Goal: Information Seeking & Learning: Understand process/instructions

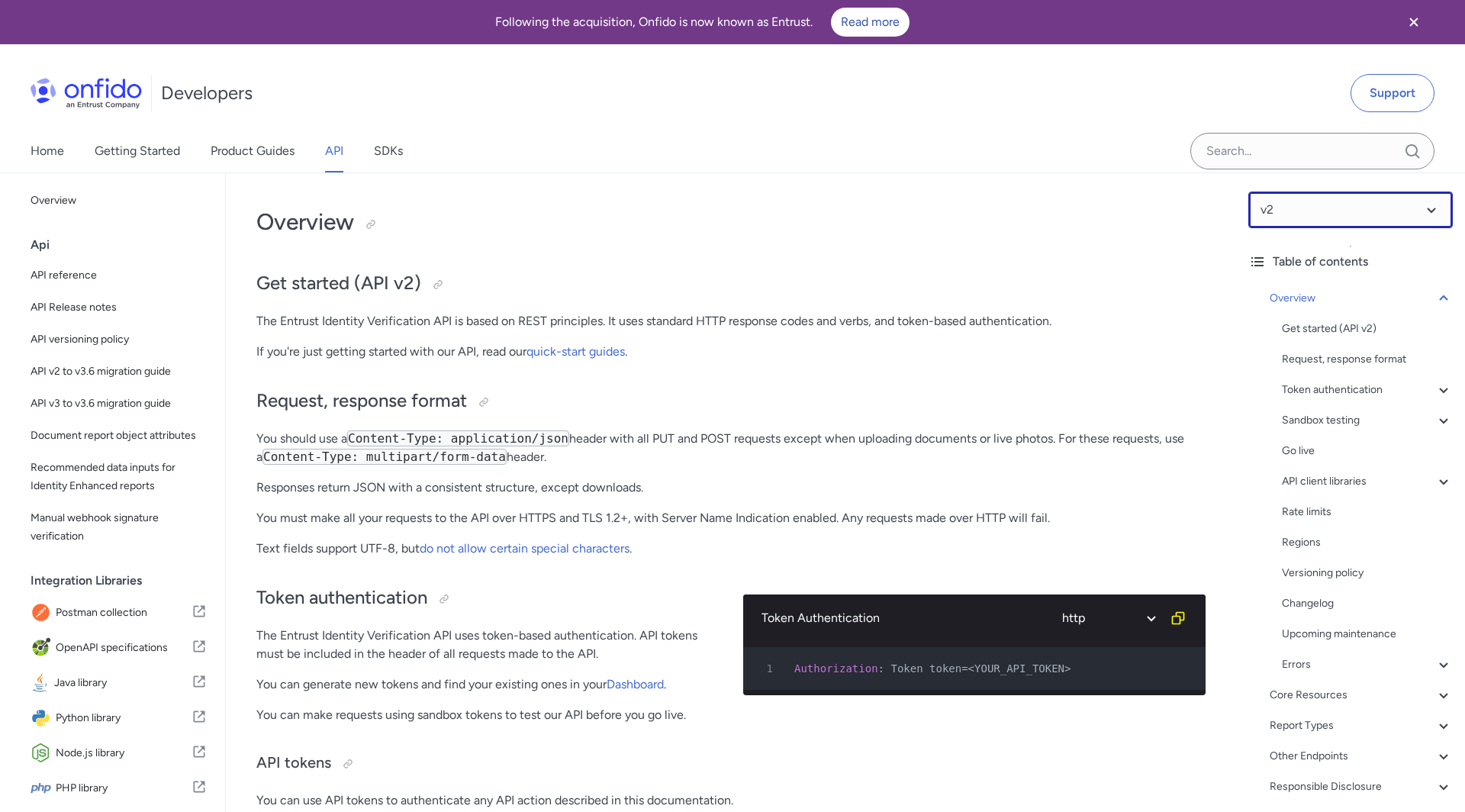
click at [1306, 200] on select at bounding box center [1351, 210] width 204 height 36
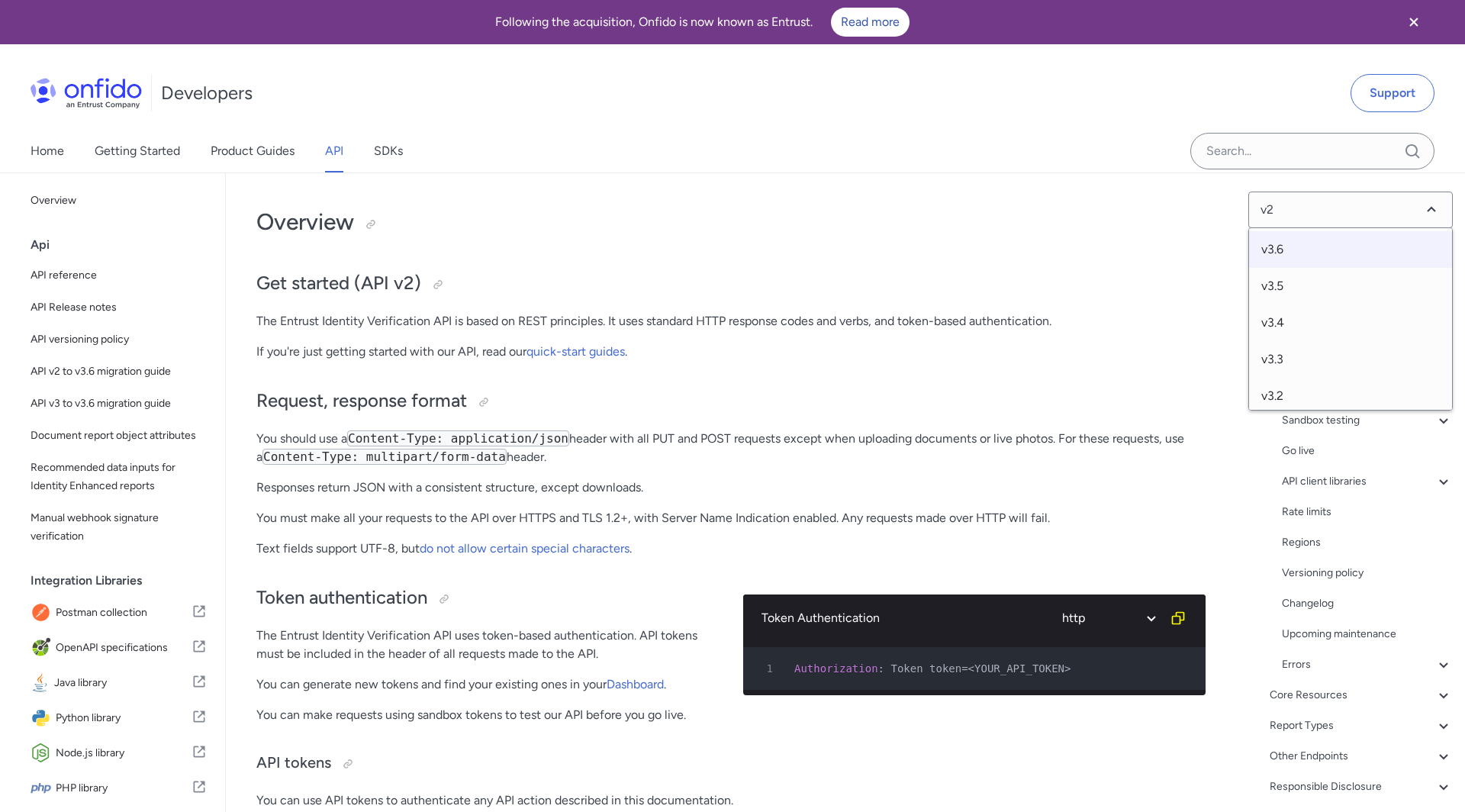
click at [1287, 259] on span "v3.6" at bounding box center [1351, 249] width 203 height 36
select select "3.6.0"
select select "http"
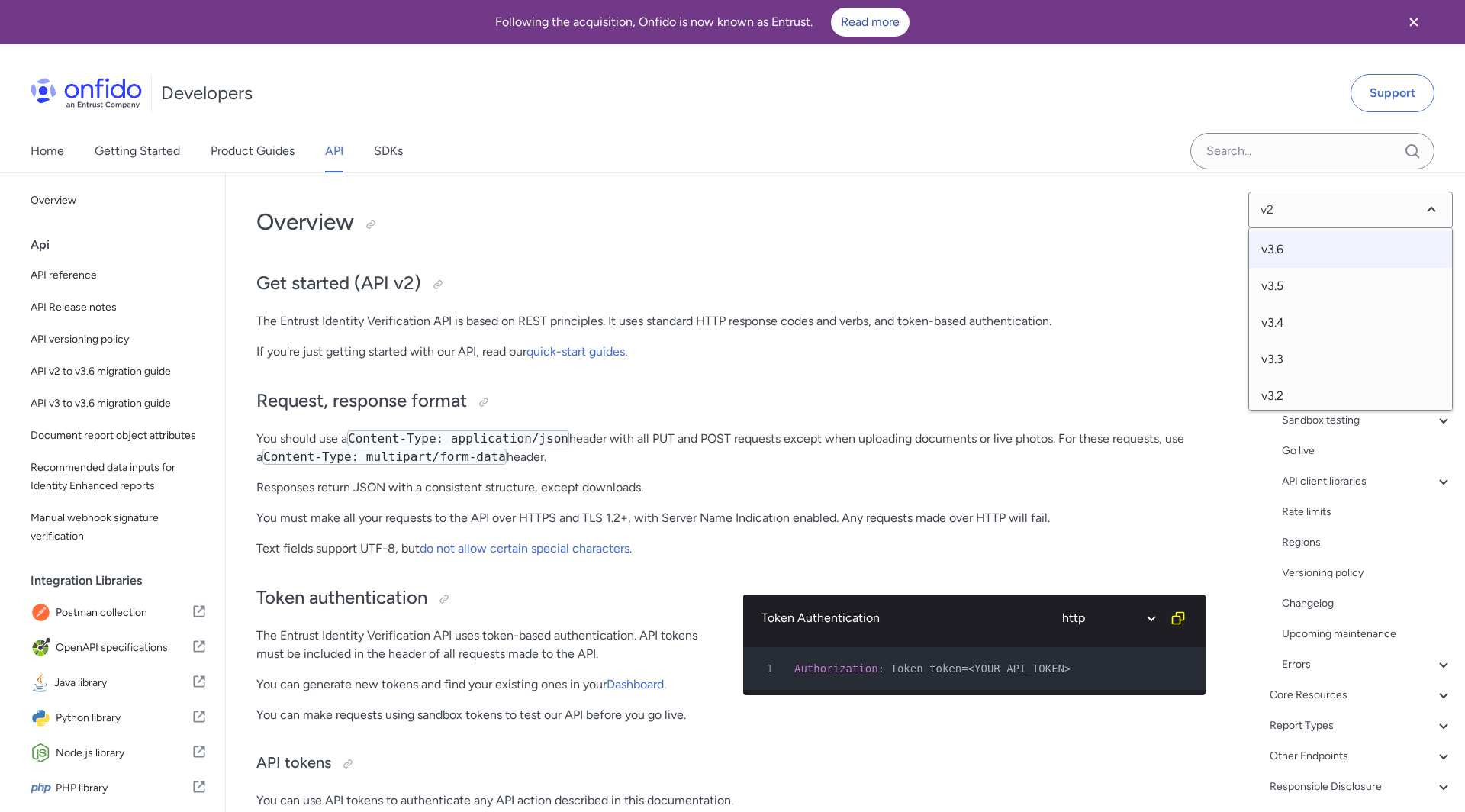
select select "http"
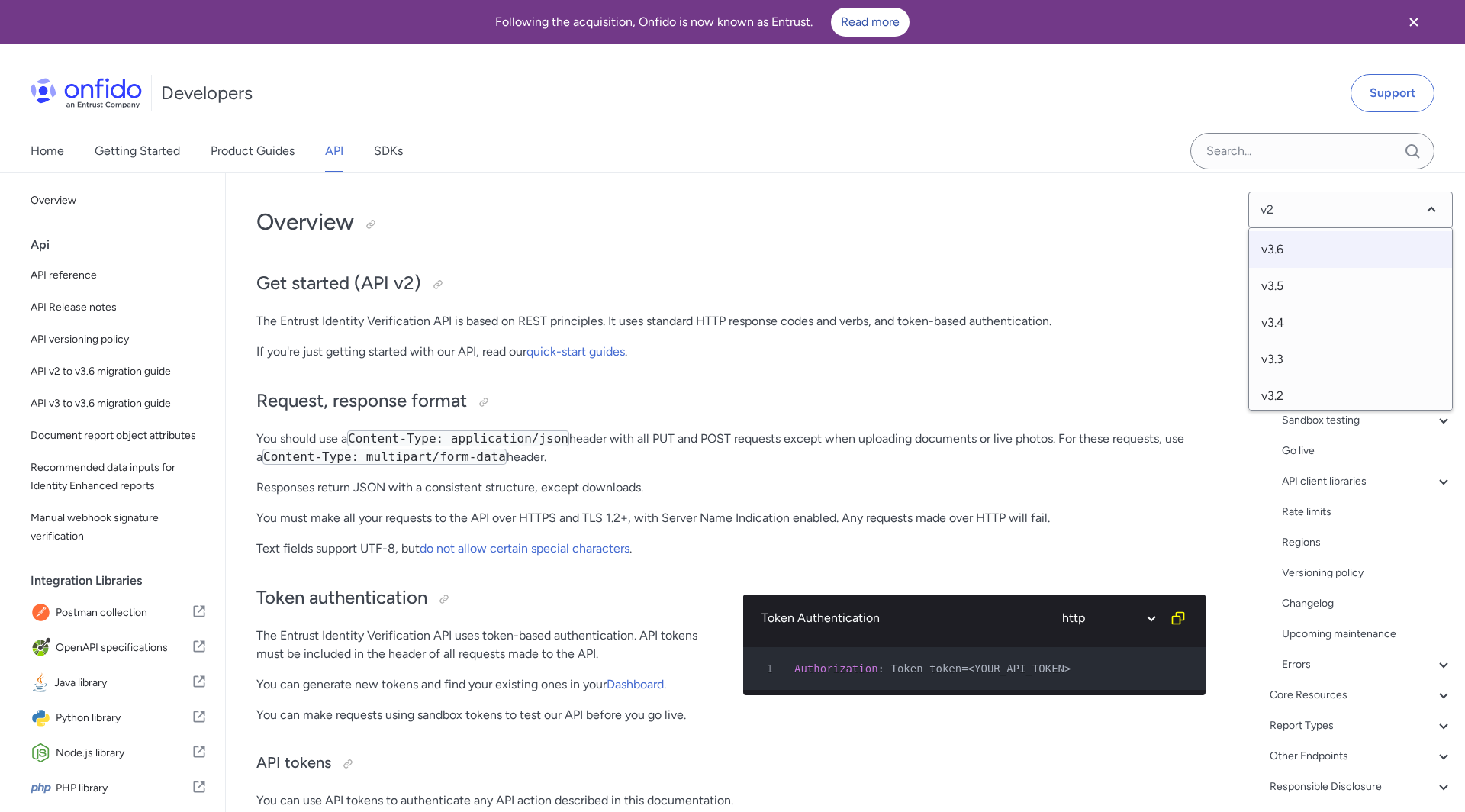
select select "http"
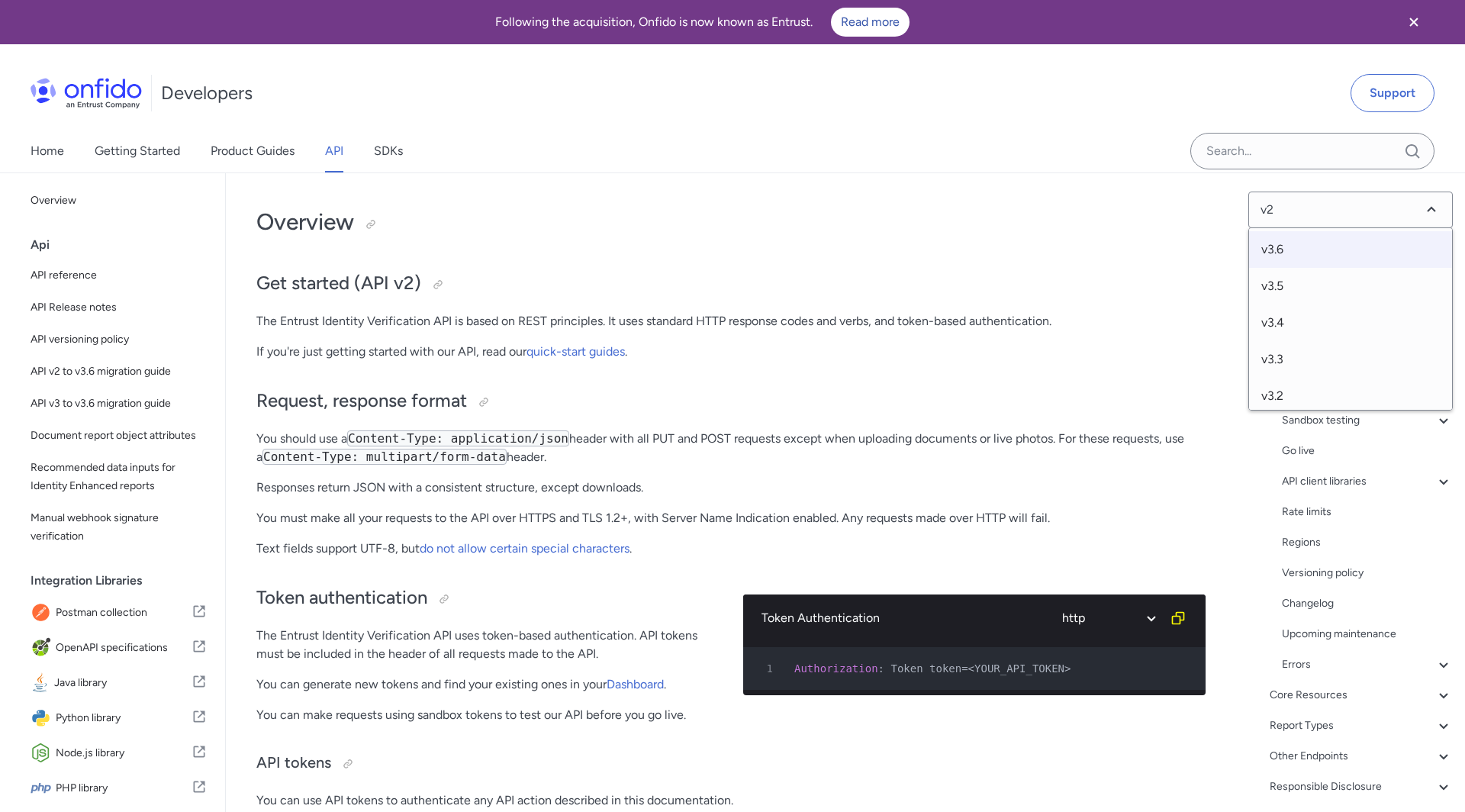
select select "http"
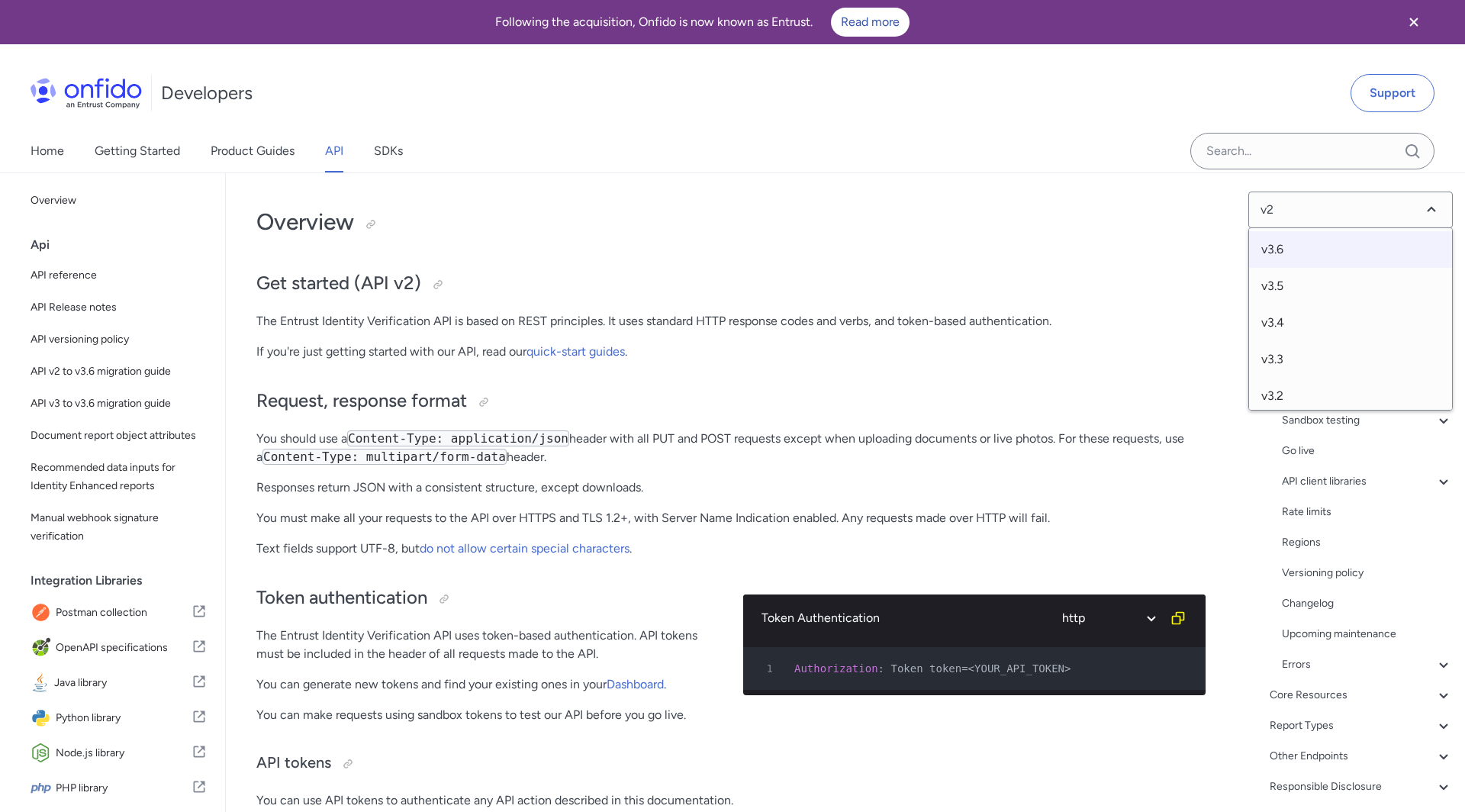
select select "http"
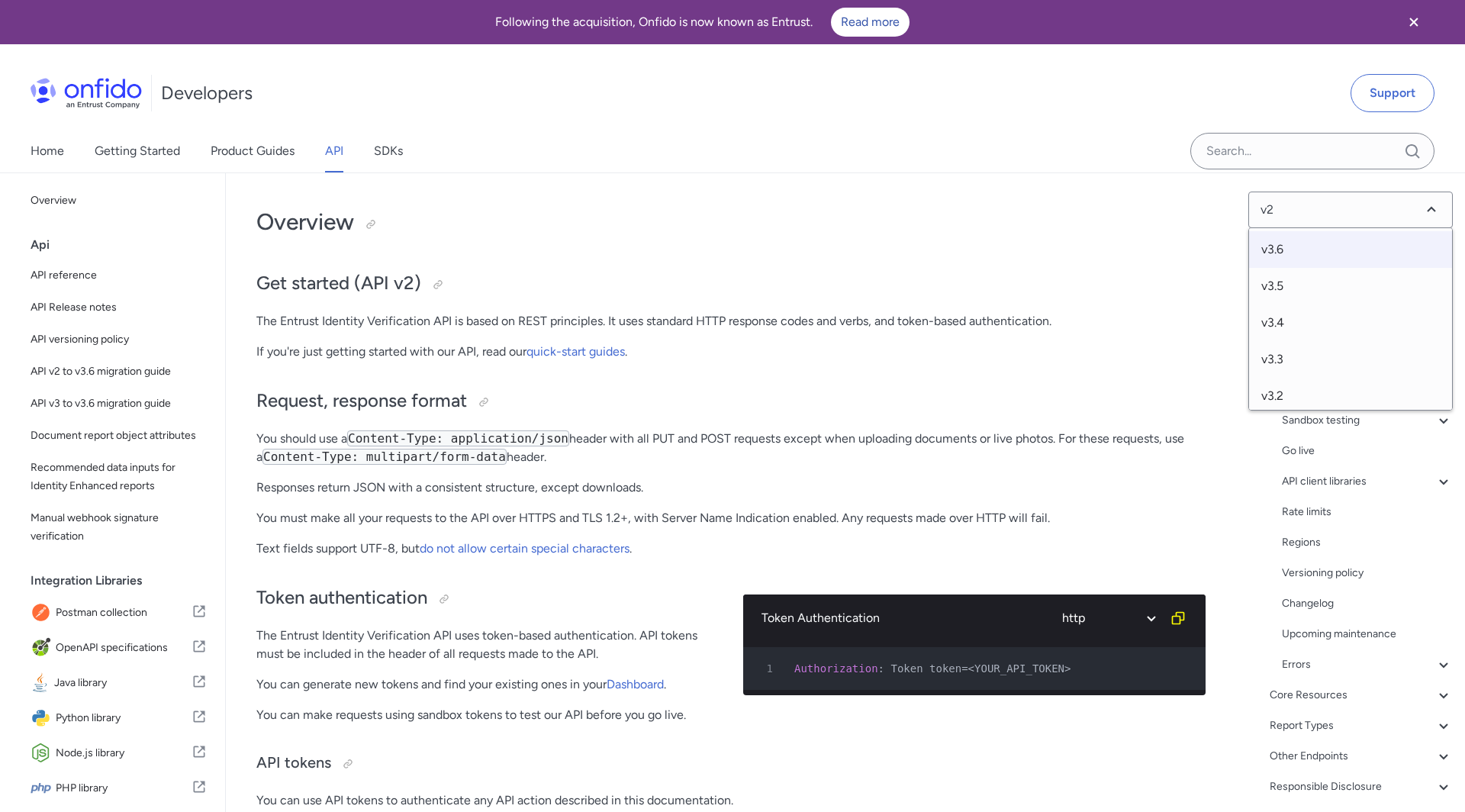
select select "http"
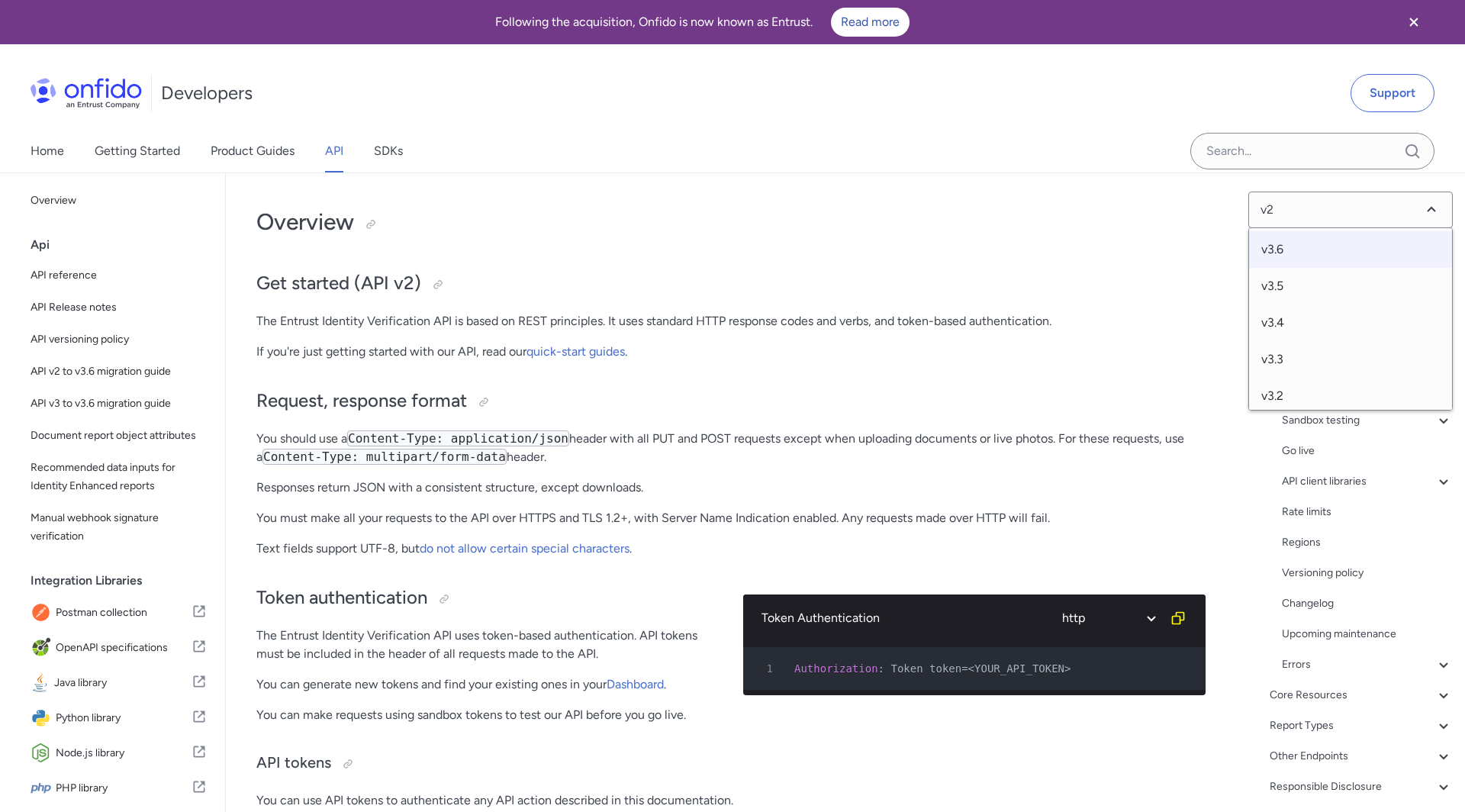
select select "http"
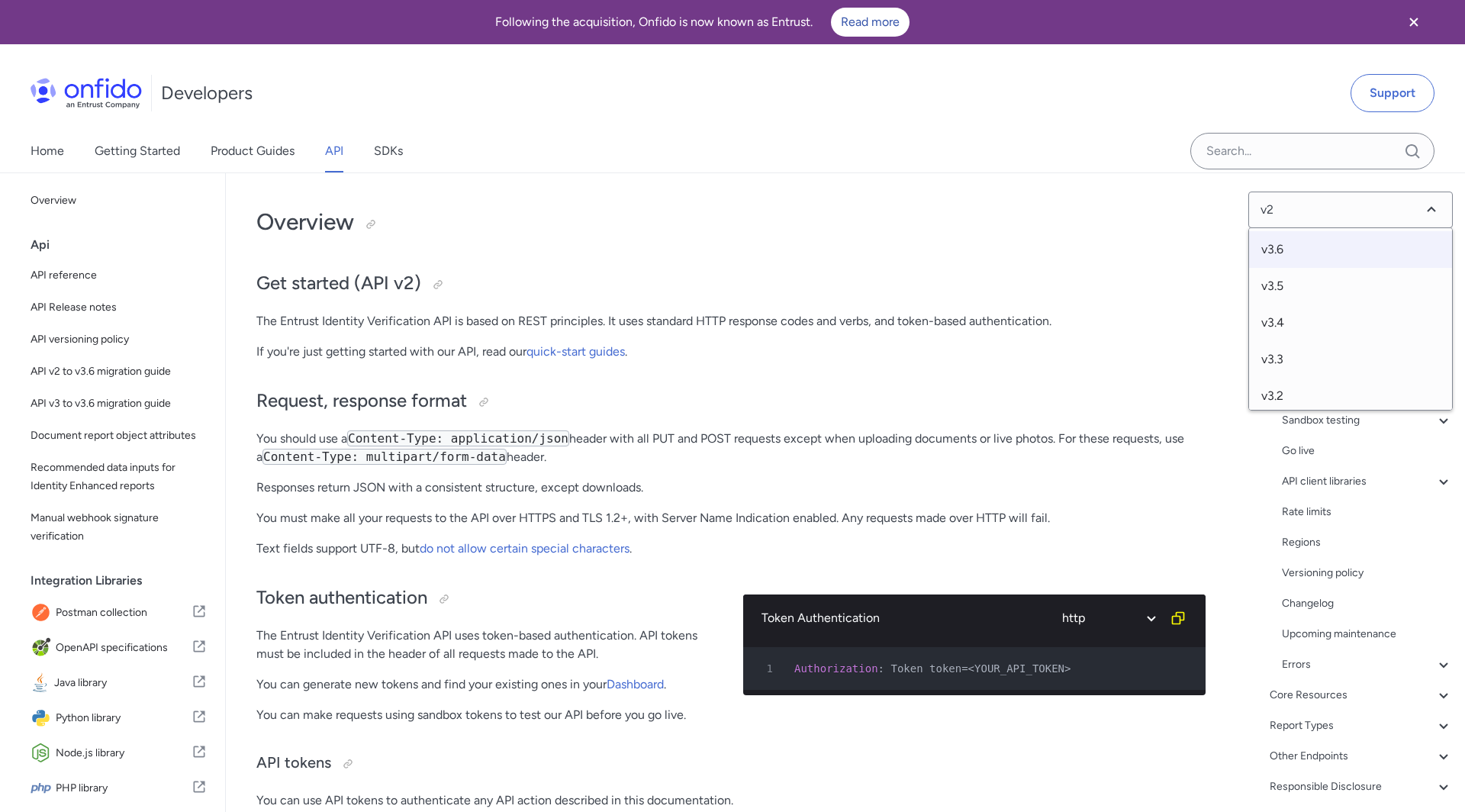
select select "http"
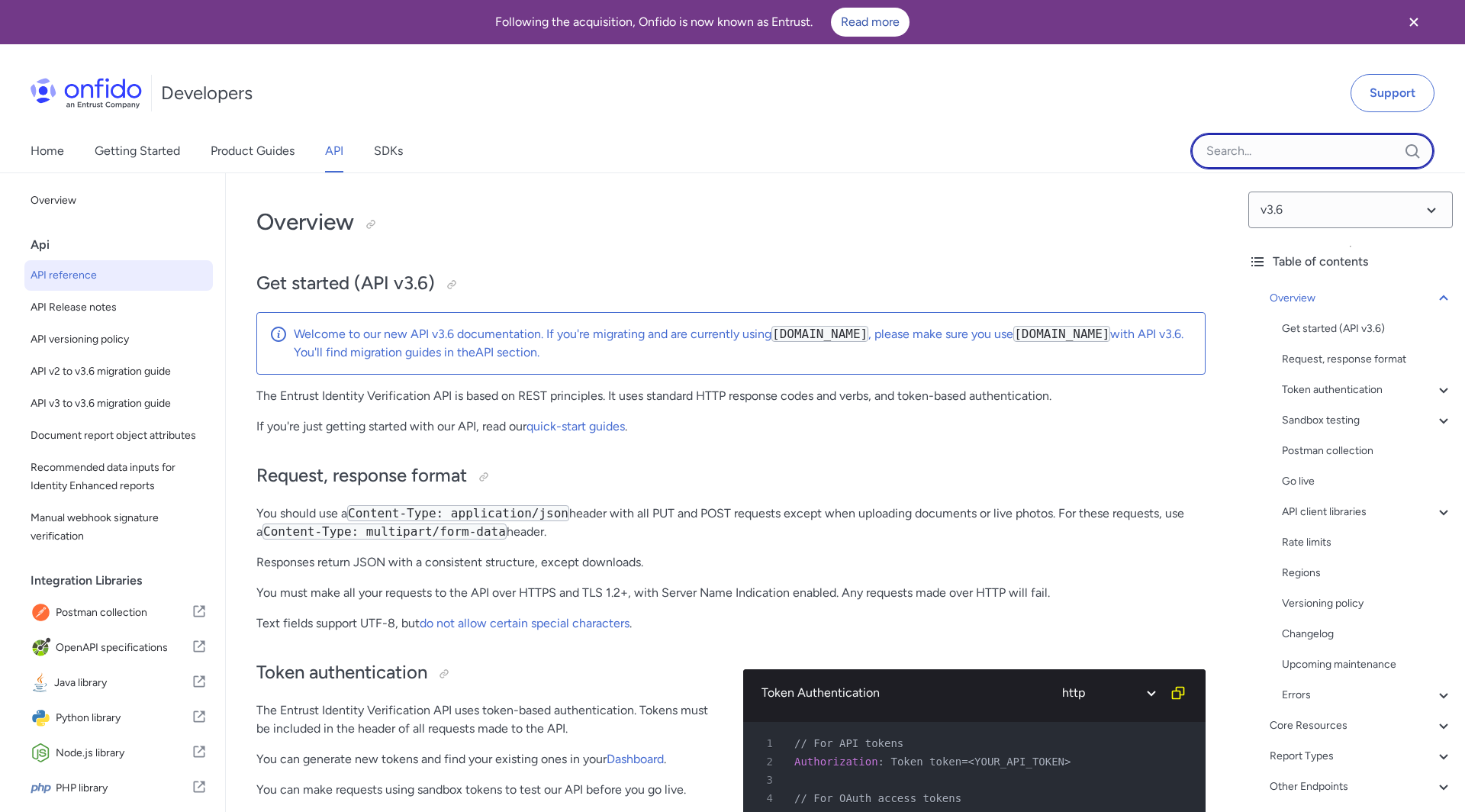
click at [1248, 146] on input "Onfido search input field" at bounding box center [1312, 151] width 244 height 36
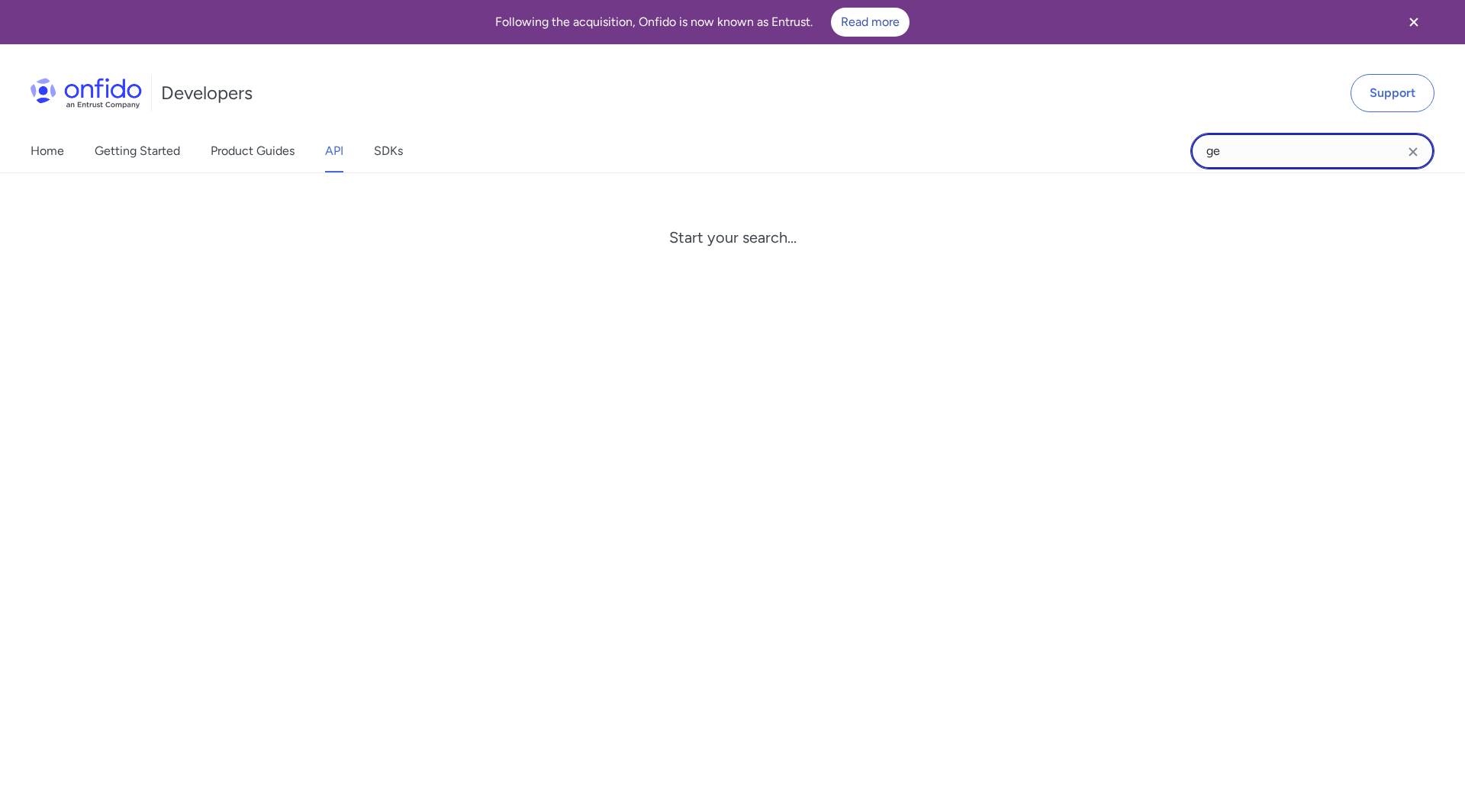
type input "get"
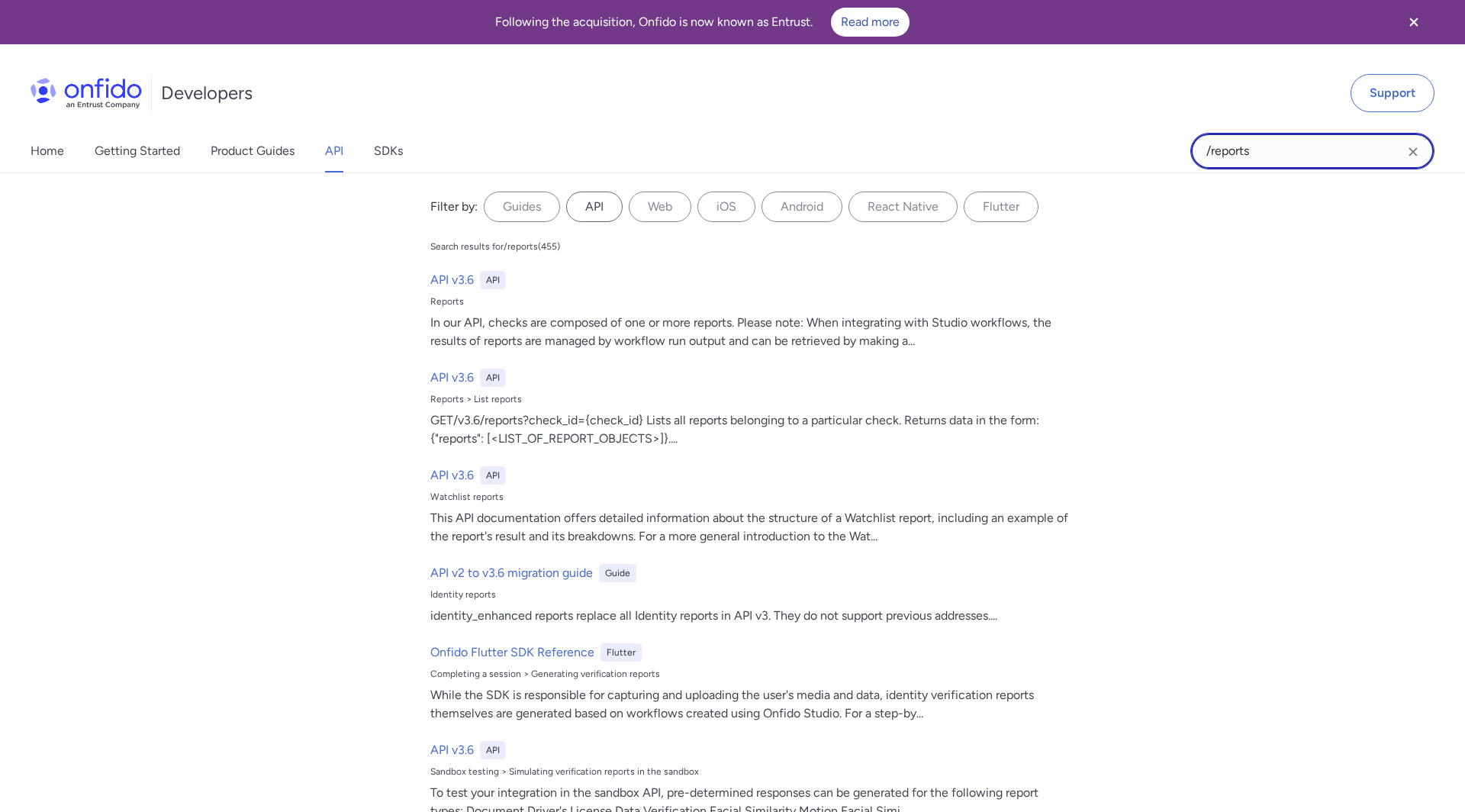
type input "/reports"
click at [590, 206] on label "API" at bounding box center [594, 207] width 57 height 31
click at [0, 0] on input "API" at bounding box center [0, 0] width 0 height 0
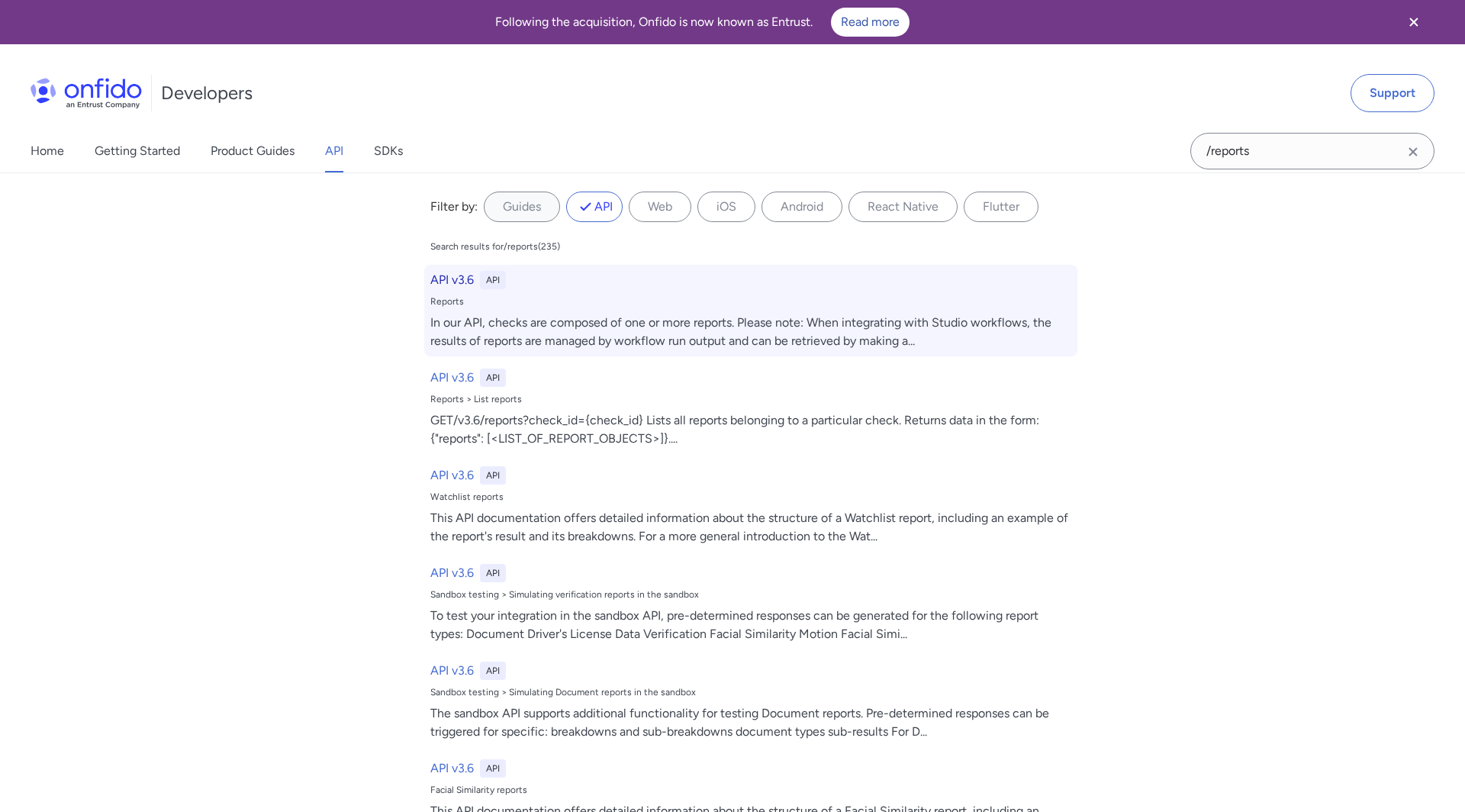
click at [458, 276] on h6 "API v3.6" at bounding box center [451, 279] width 43 height 18
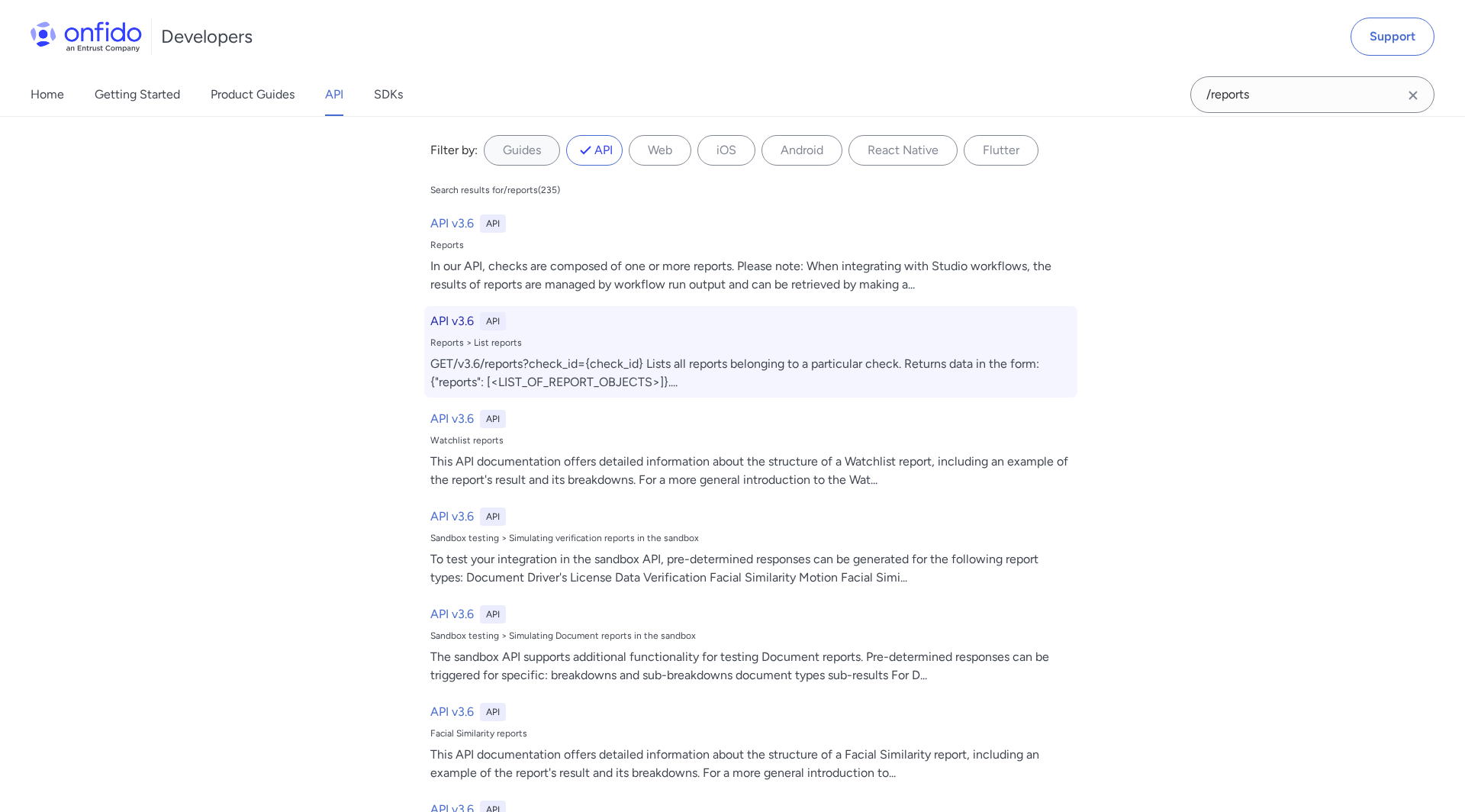
click at [589, 340] on div "Reports > List reports" at bounding box center [751, 342] width 641 height 12
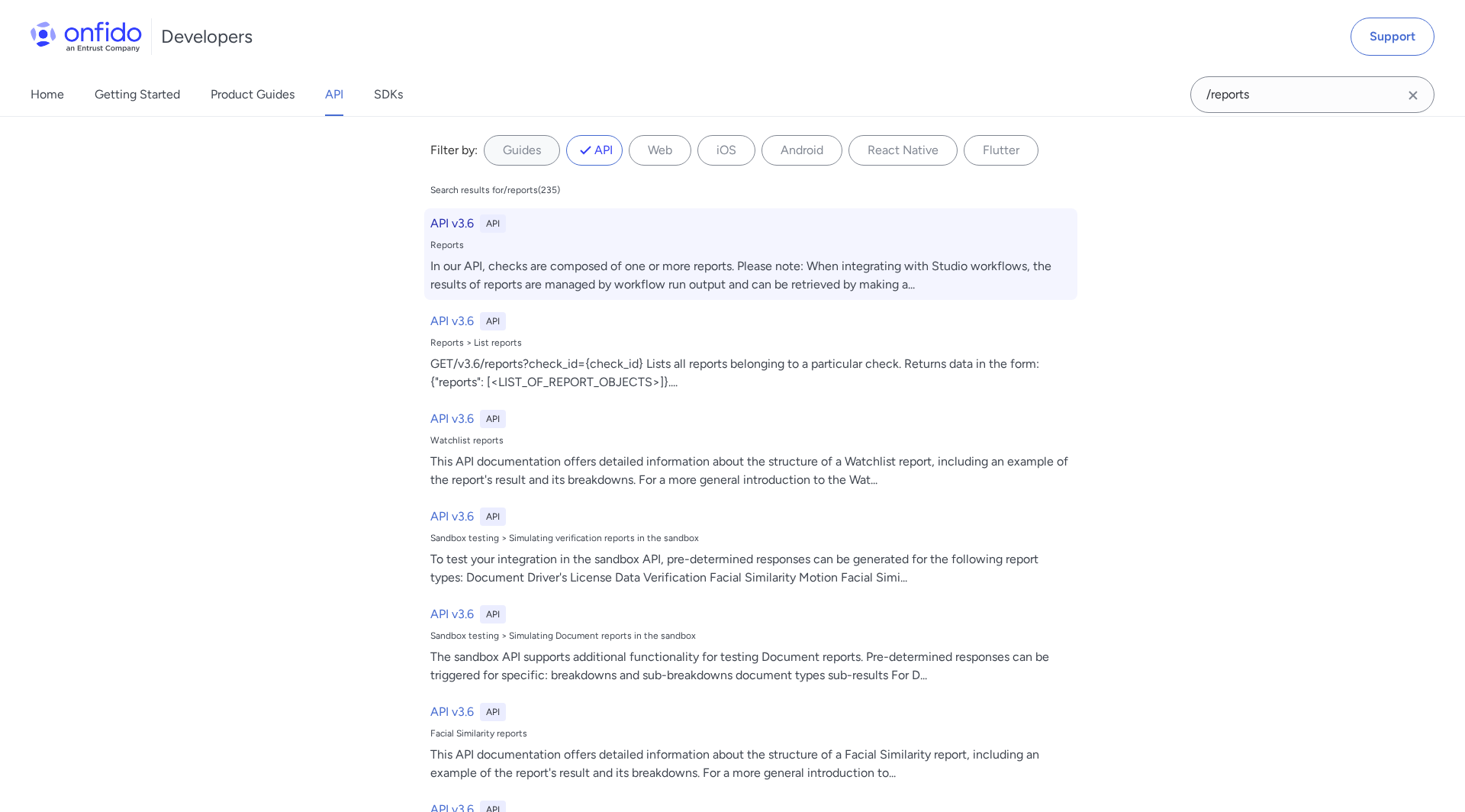
click at [463, 232] on div "API v3.6 API Reports In our API, checks are composed of one or more reports. Pl…" at bounding box center [751, 254] width 654 height 92
click at [459, 221] on h6 "API v3.6" at bounding box center [451, 223] width 43 height 18
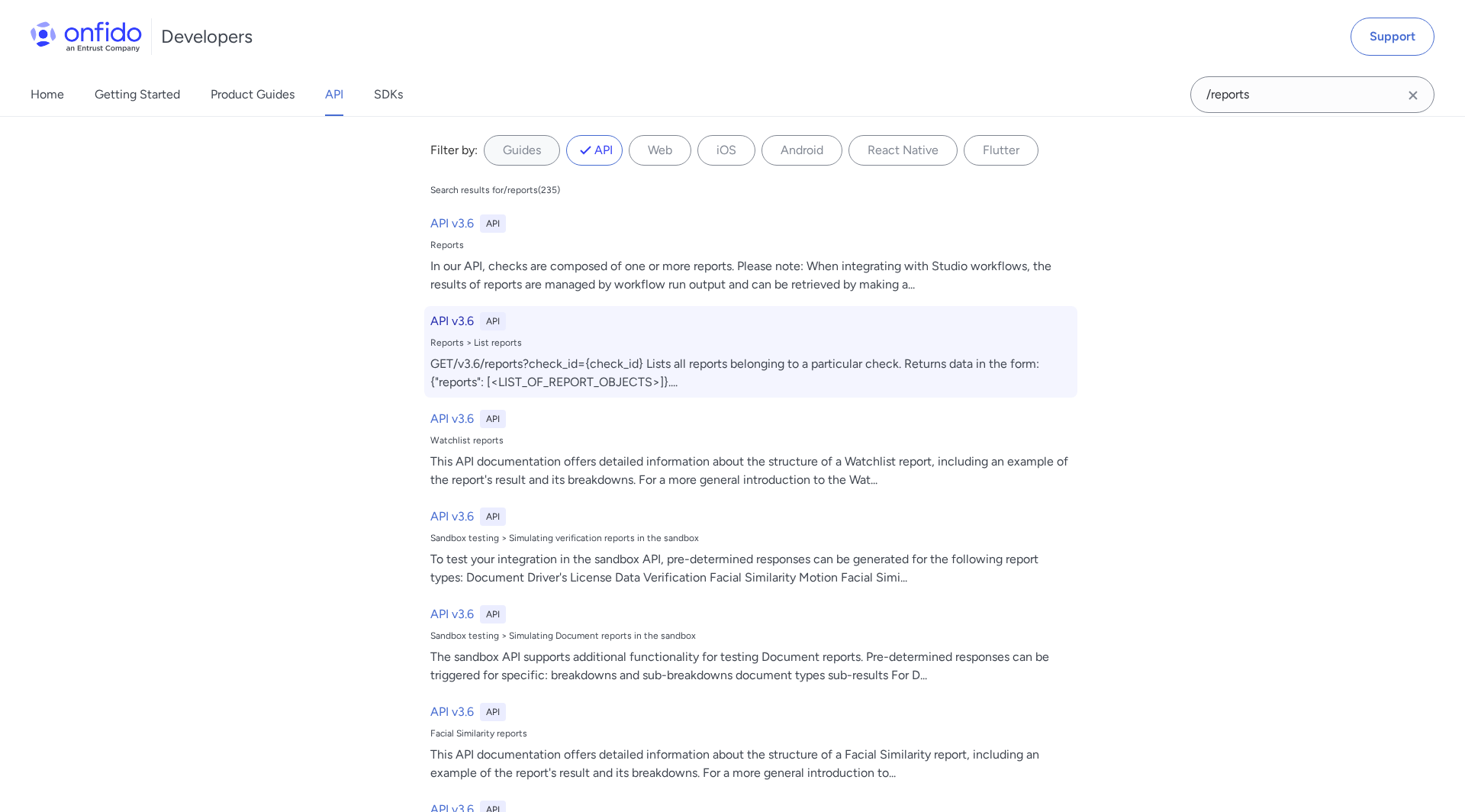
click at [459, 325] on h6 "API v3.6" at bounding box center [451, 320] width 43 height 18
click at [485, 339] on div "Reports > List reports" at bounding box center [751, 342] width 641 height 12
click at [442, 324] on h6 "API v3.6" at bounding box center [451, 320] width 43 height 18
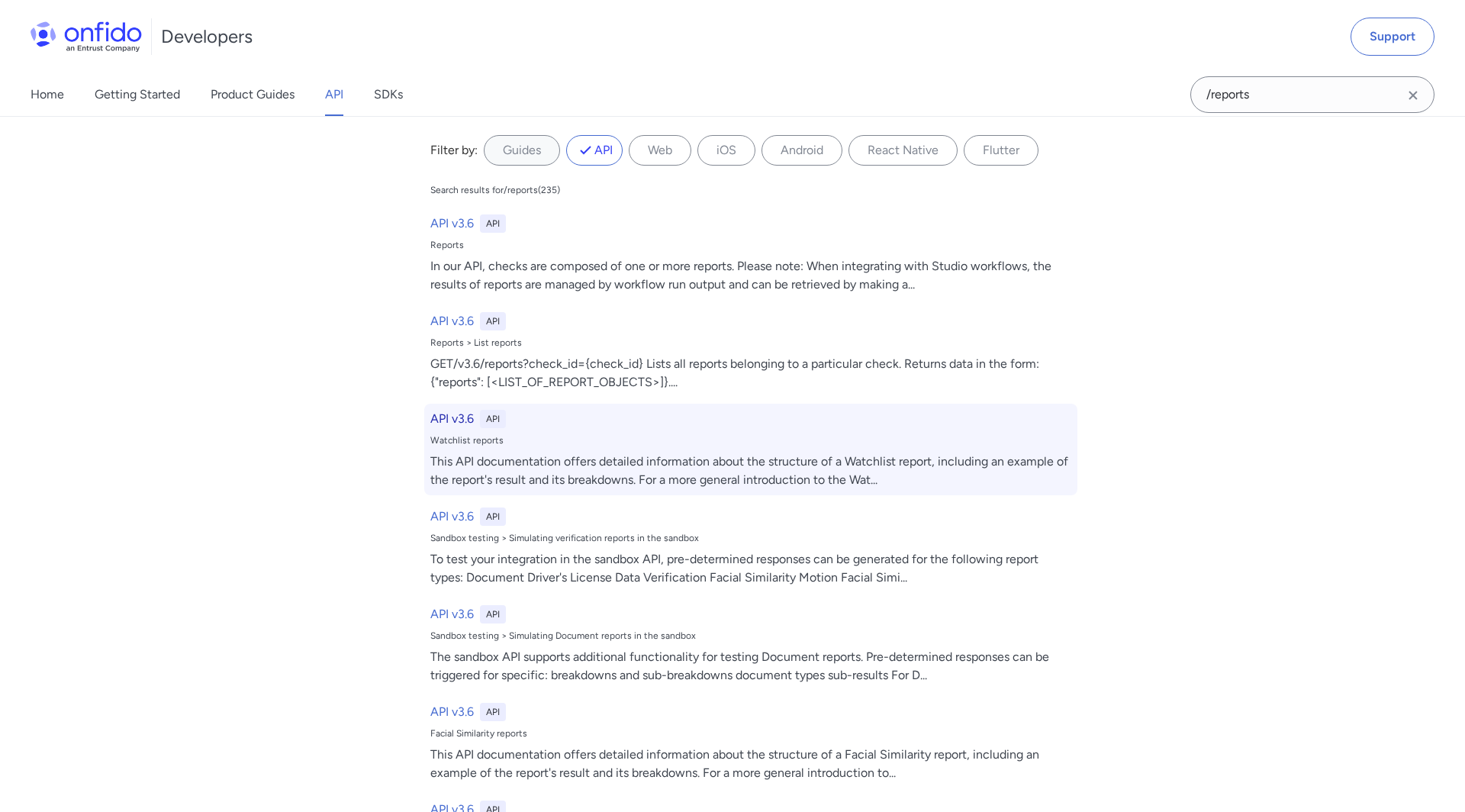
click at [457, 421] on h6 "API v3.6" at bounding box center [451, 418] width 43 height 18
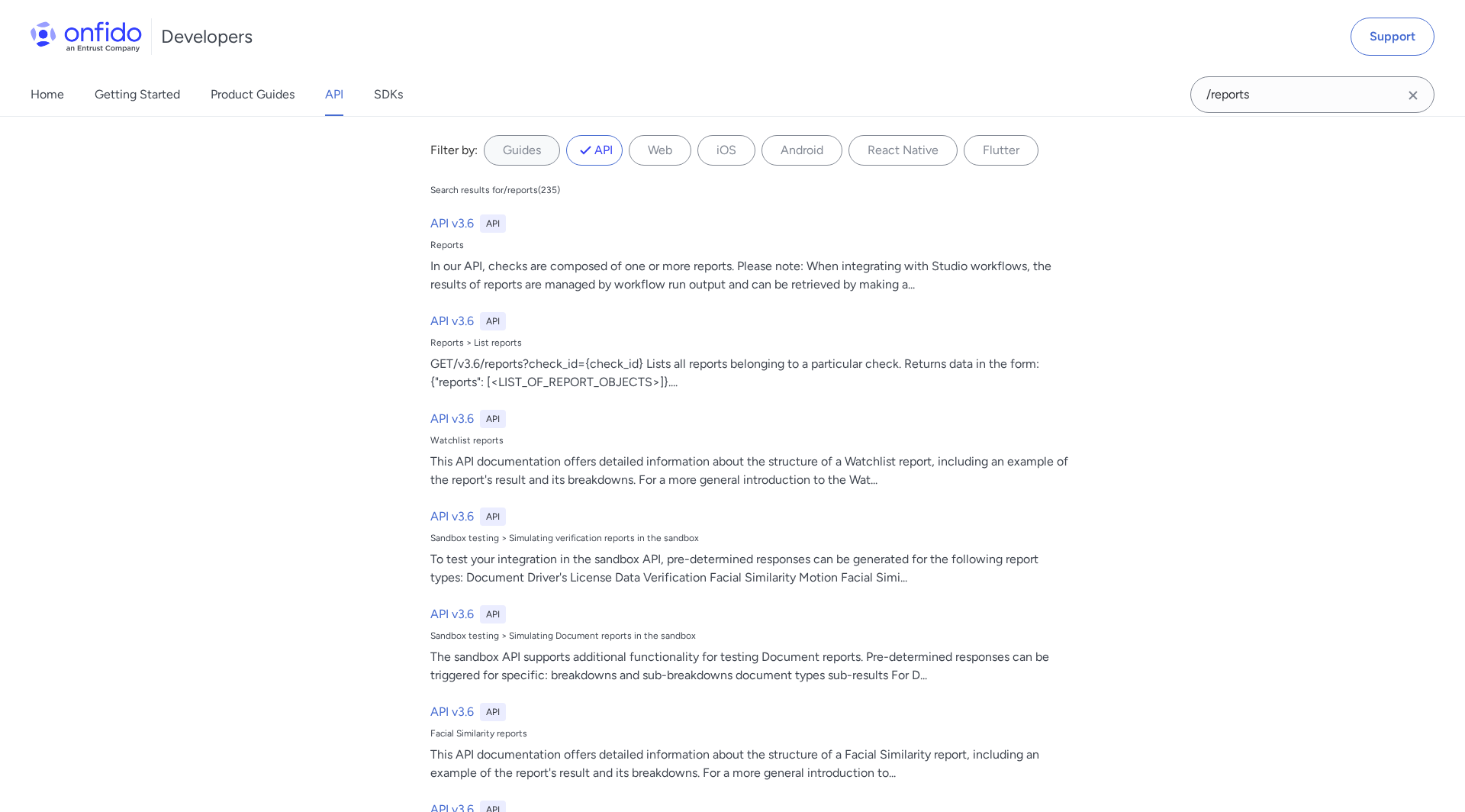
click at [332, 107] on link "API" at bounding box center [334, 95] width 18 height 43
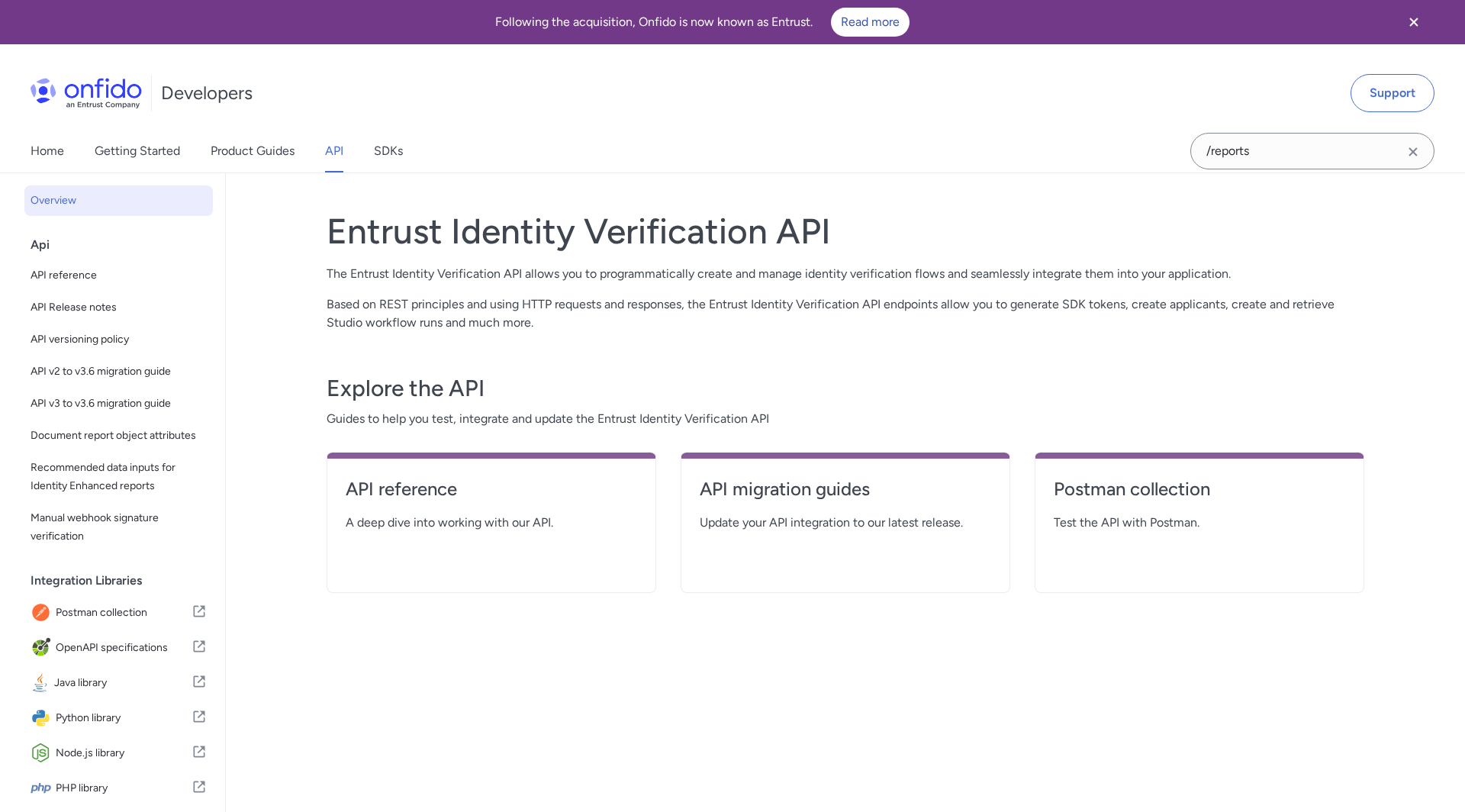
select select "http"
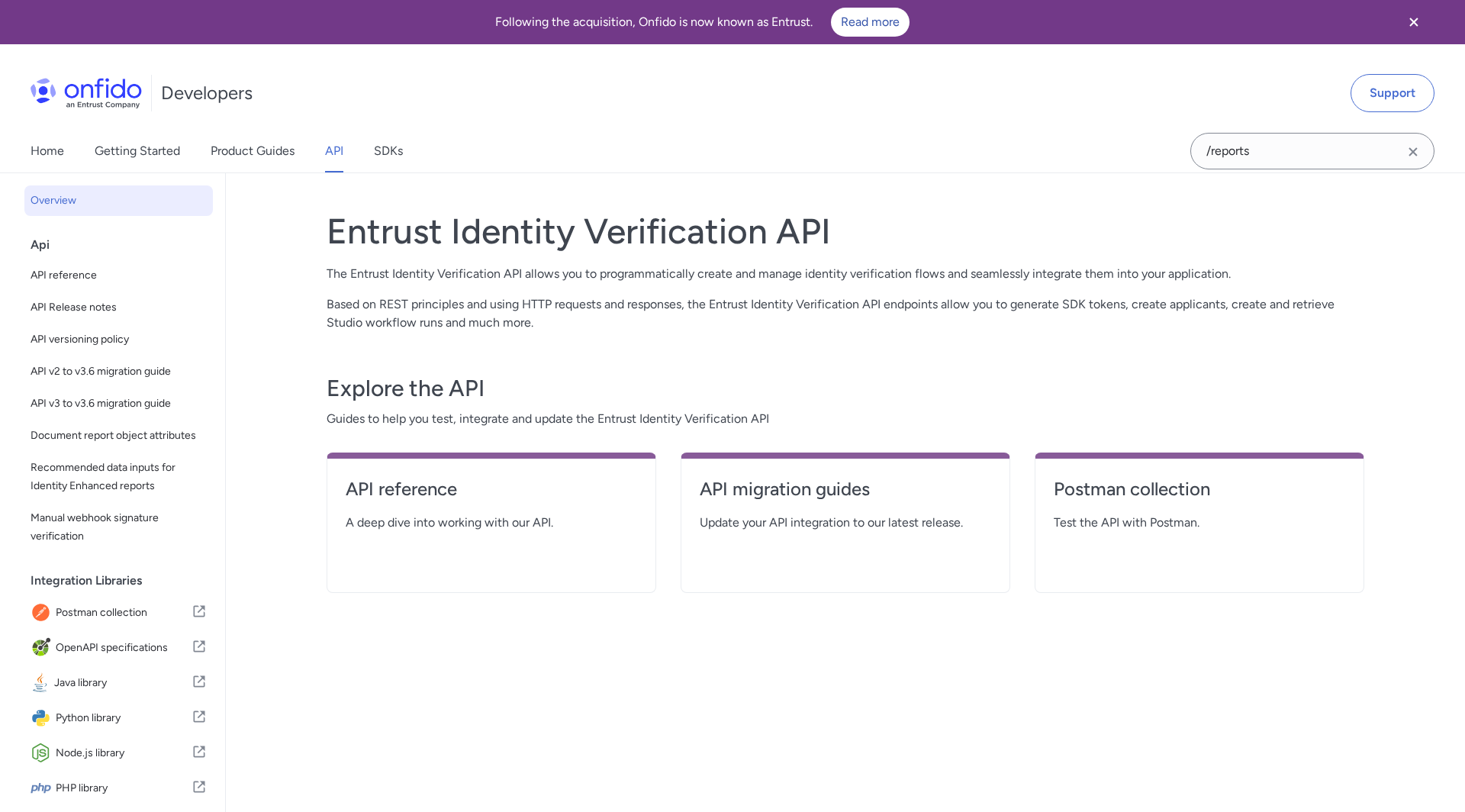
select select "http"
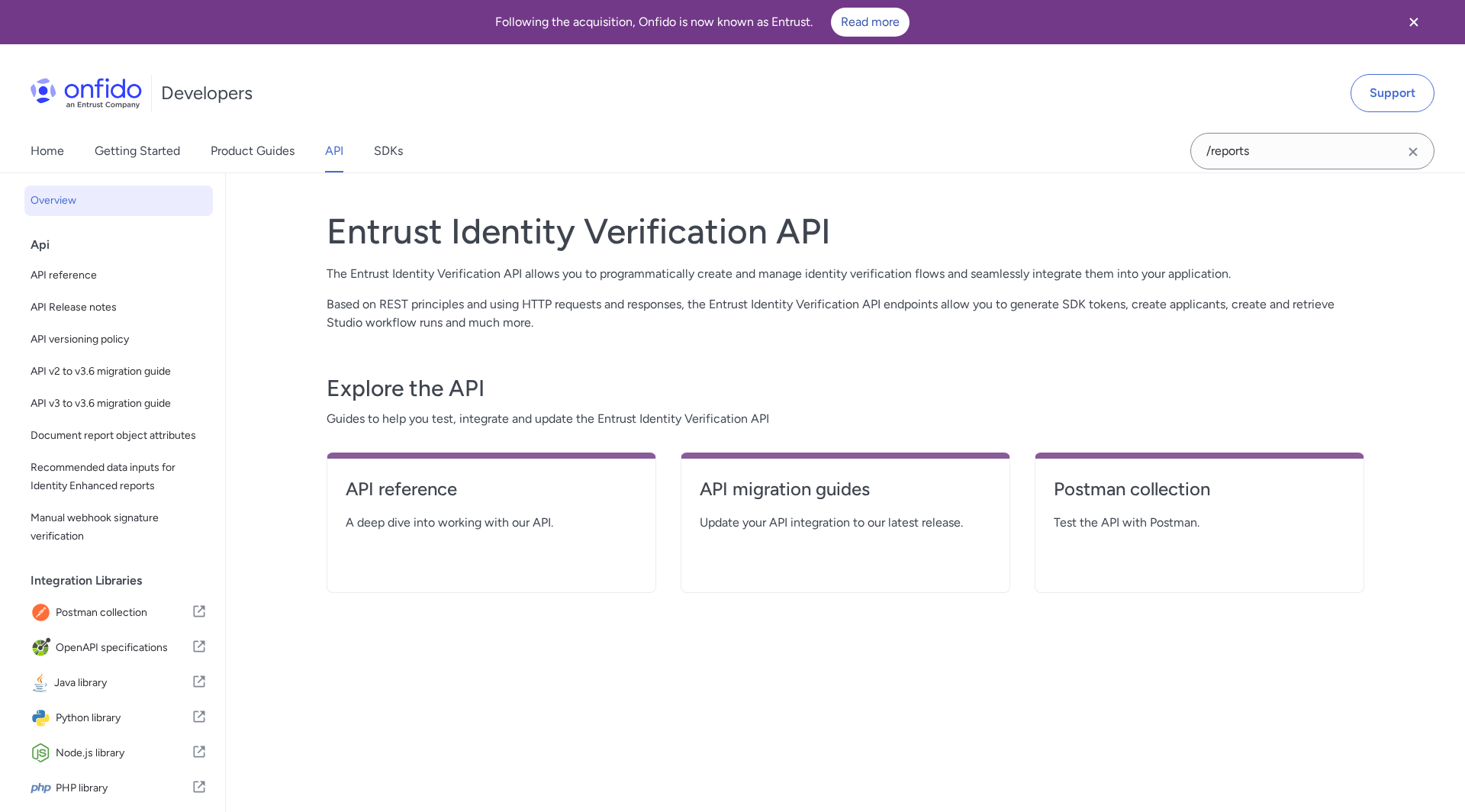
select select "http"
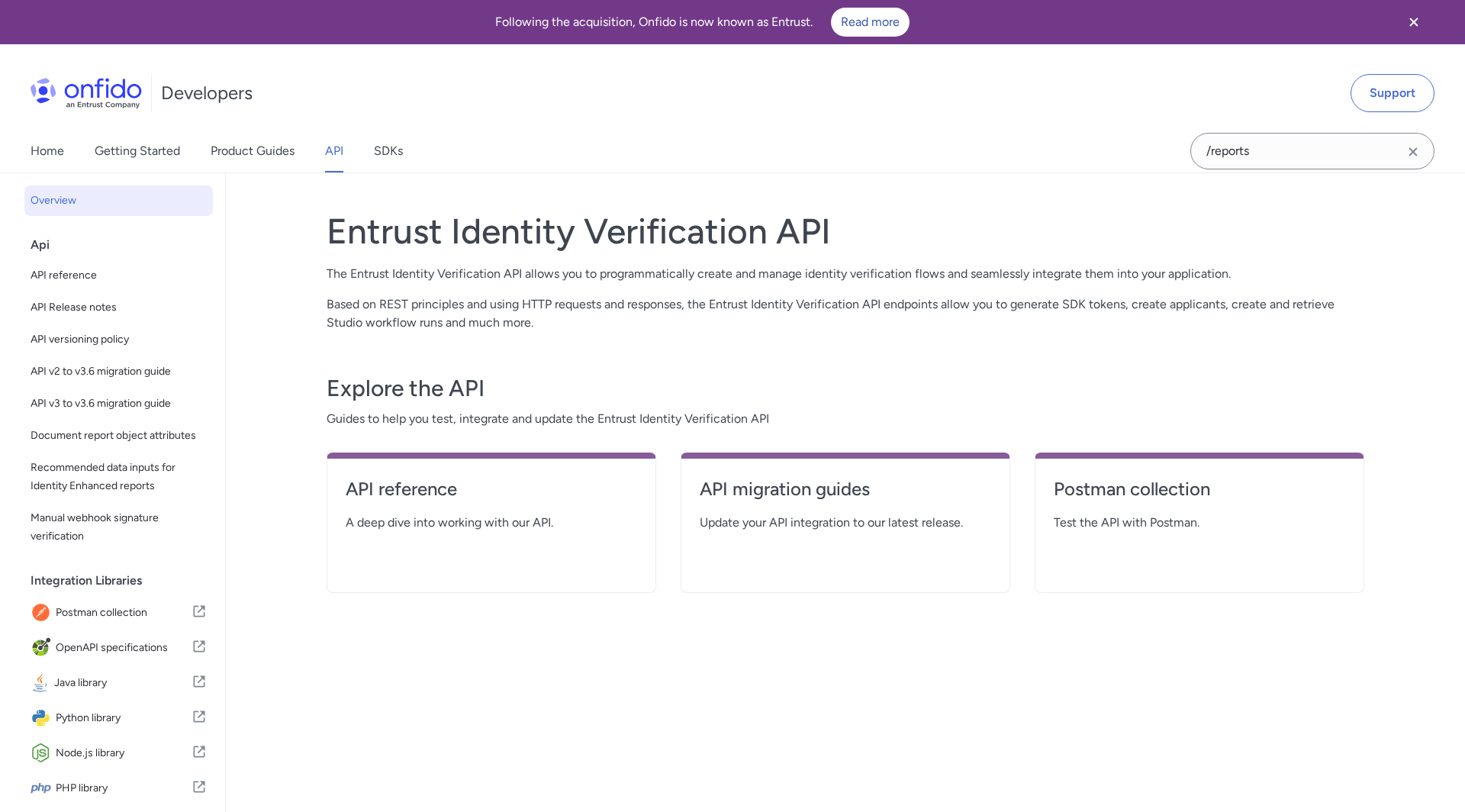
select select "http"
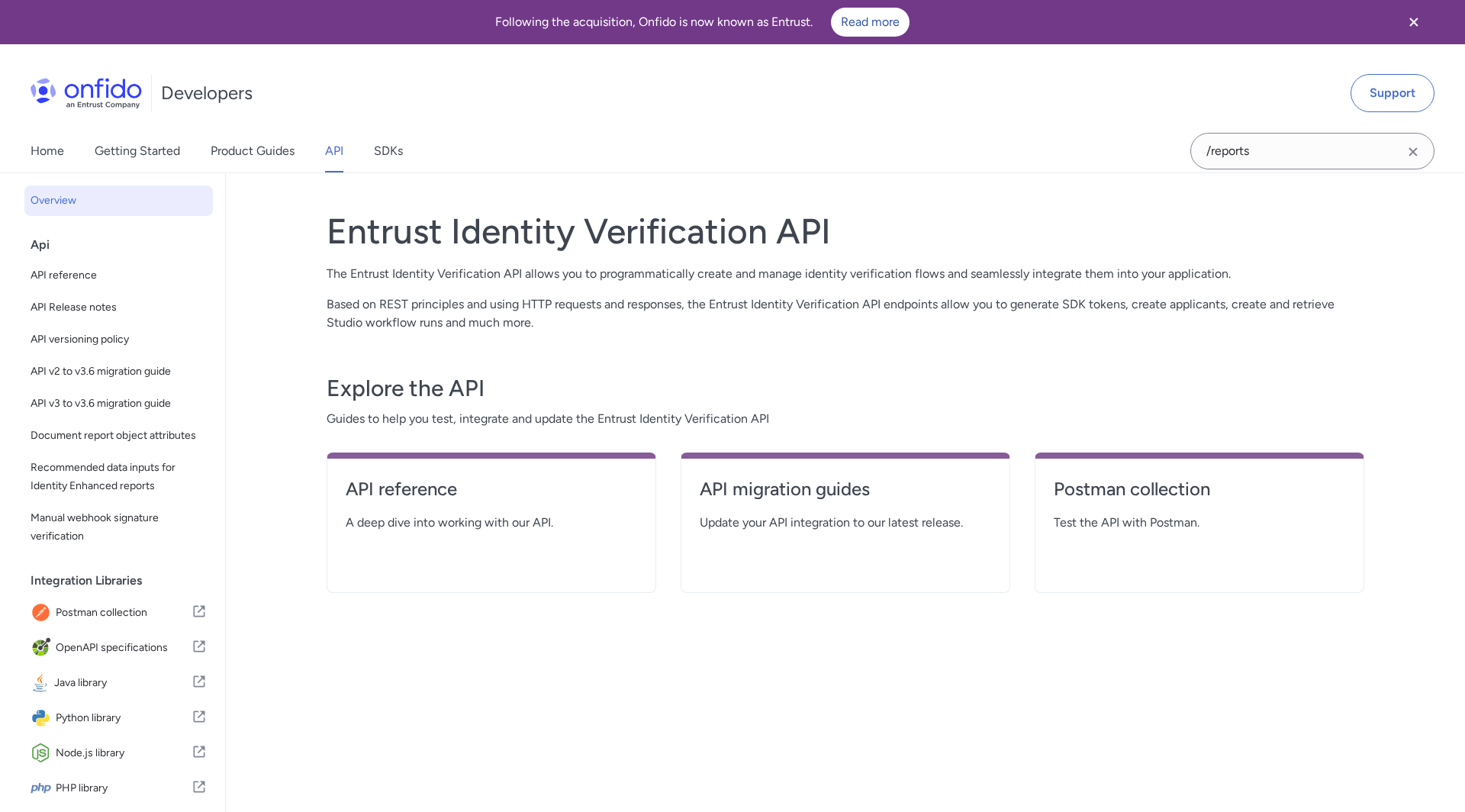
select select "http"
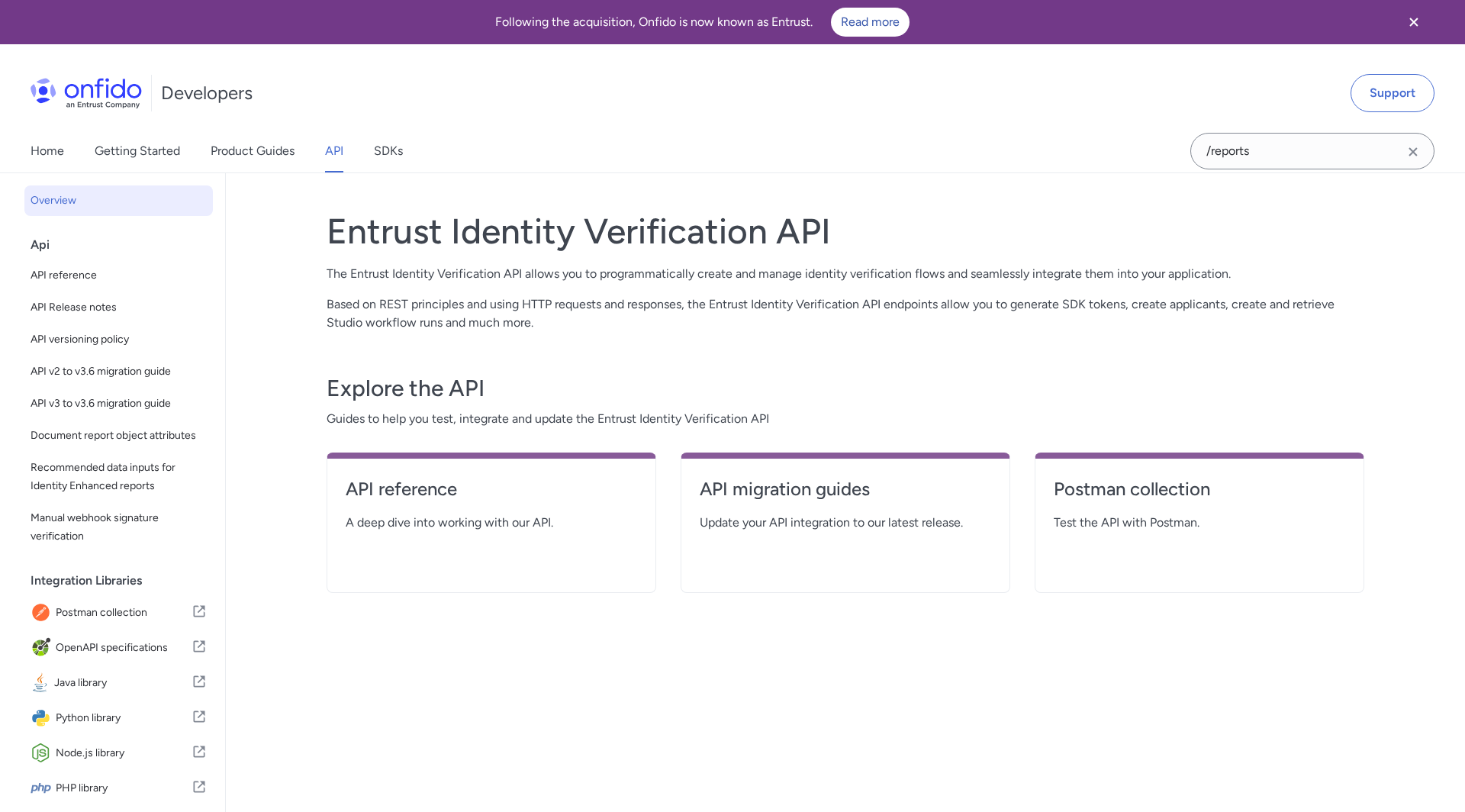
select select "http"
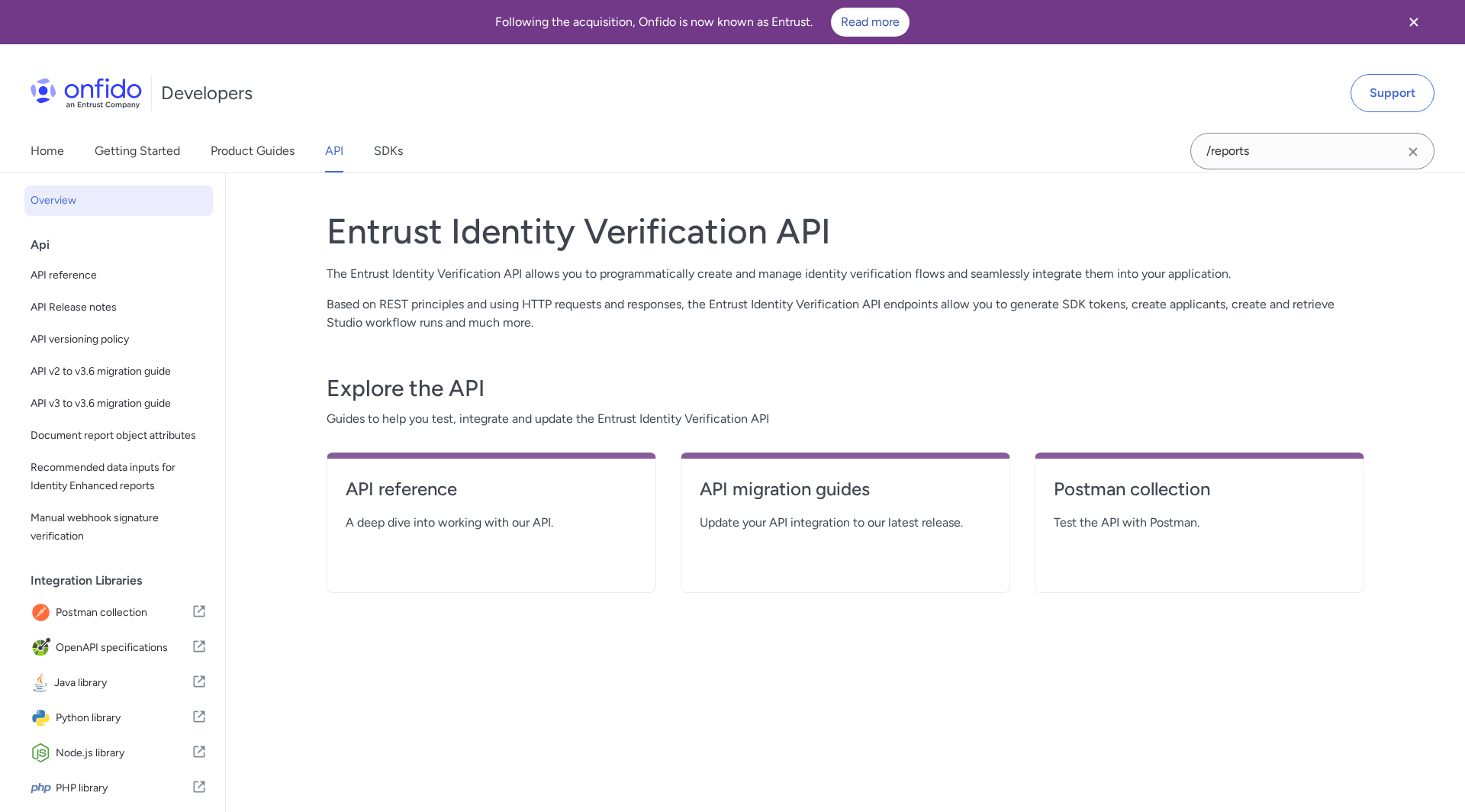
select select "http"
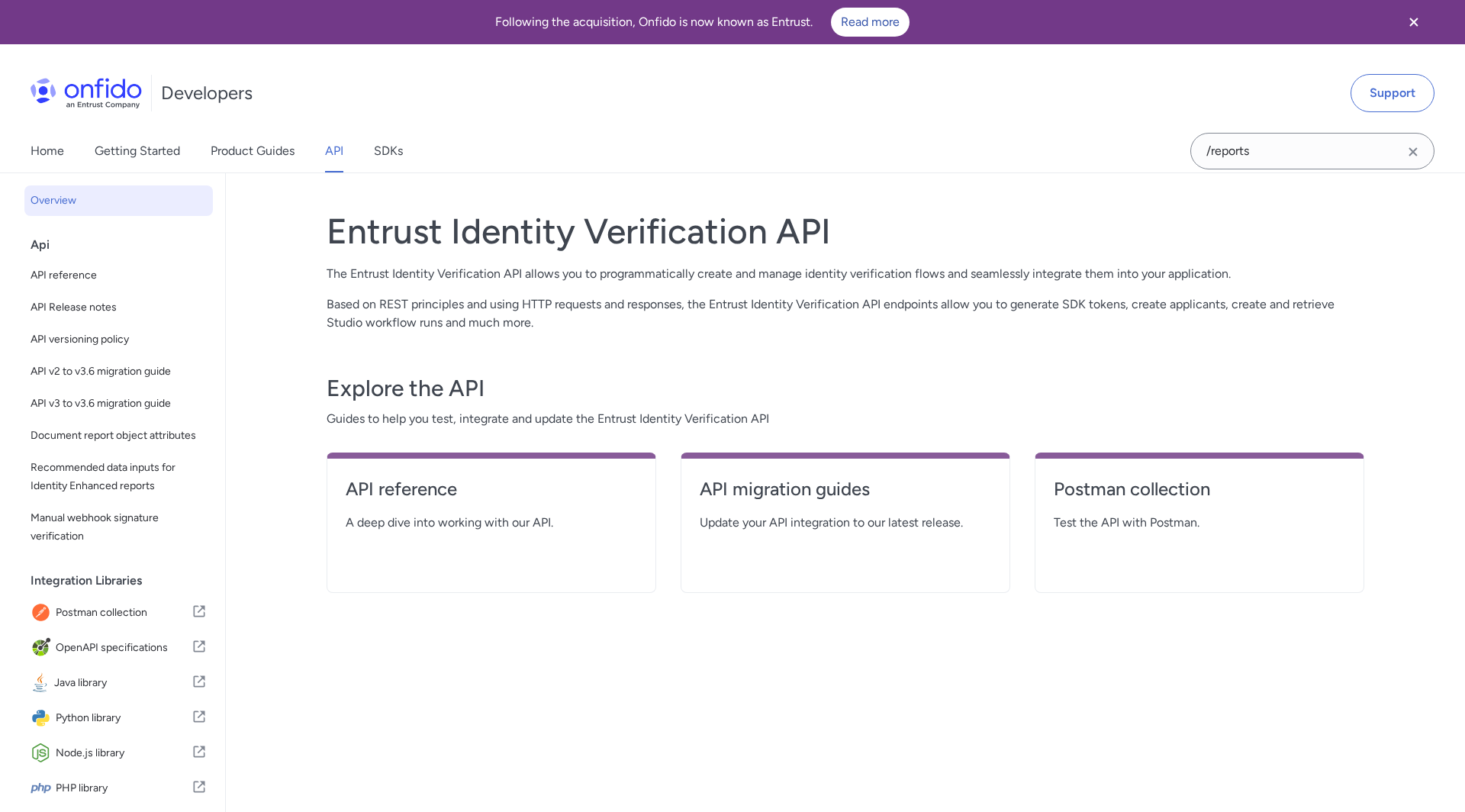
select select "http"
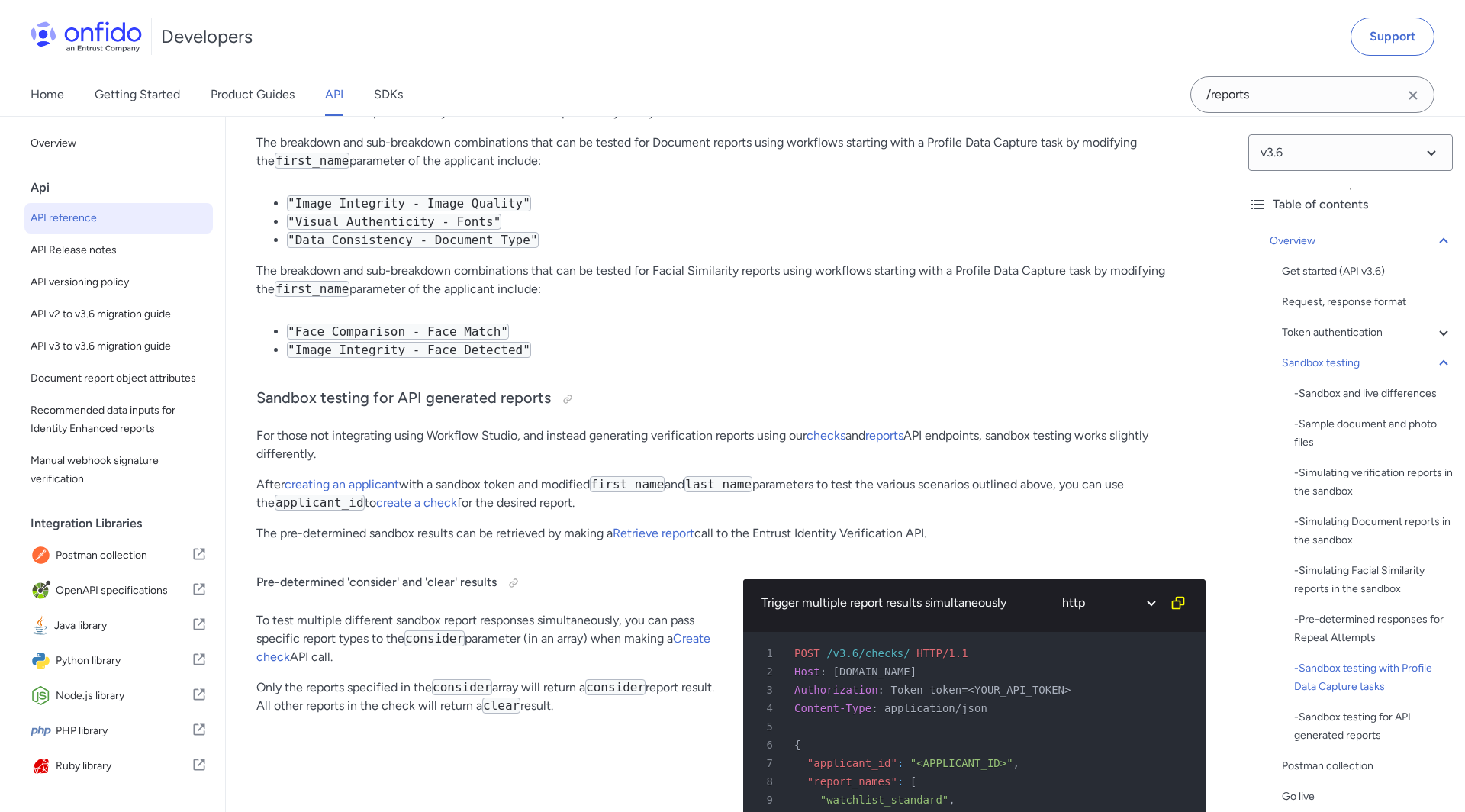
scroll to position [147573, 0]
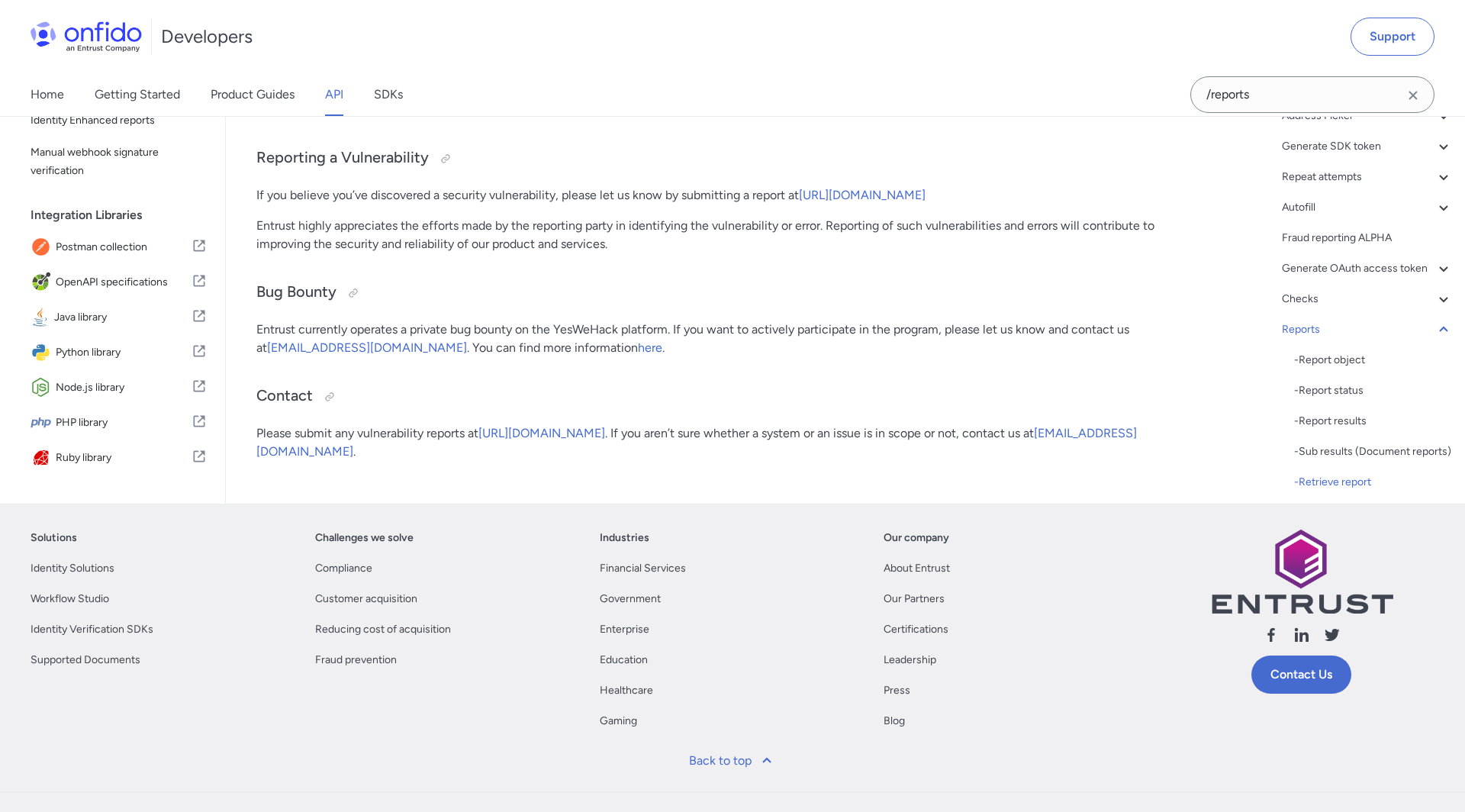
drag, startPoint x: 349, startPoint y: 404, endPoint x: 457, endPoint y: 404, distance: 108.0
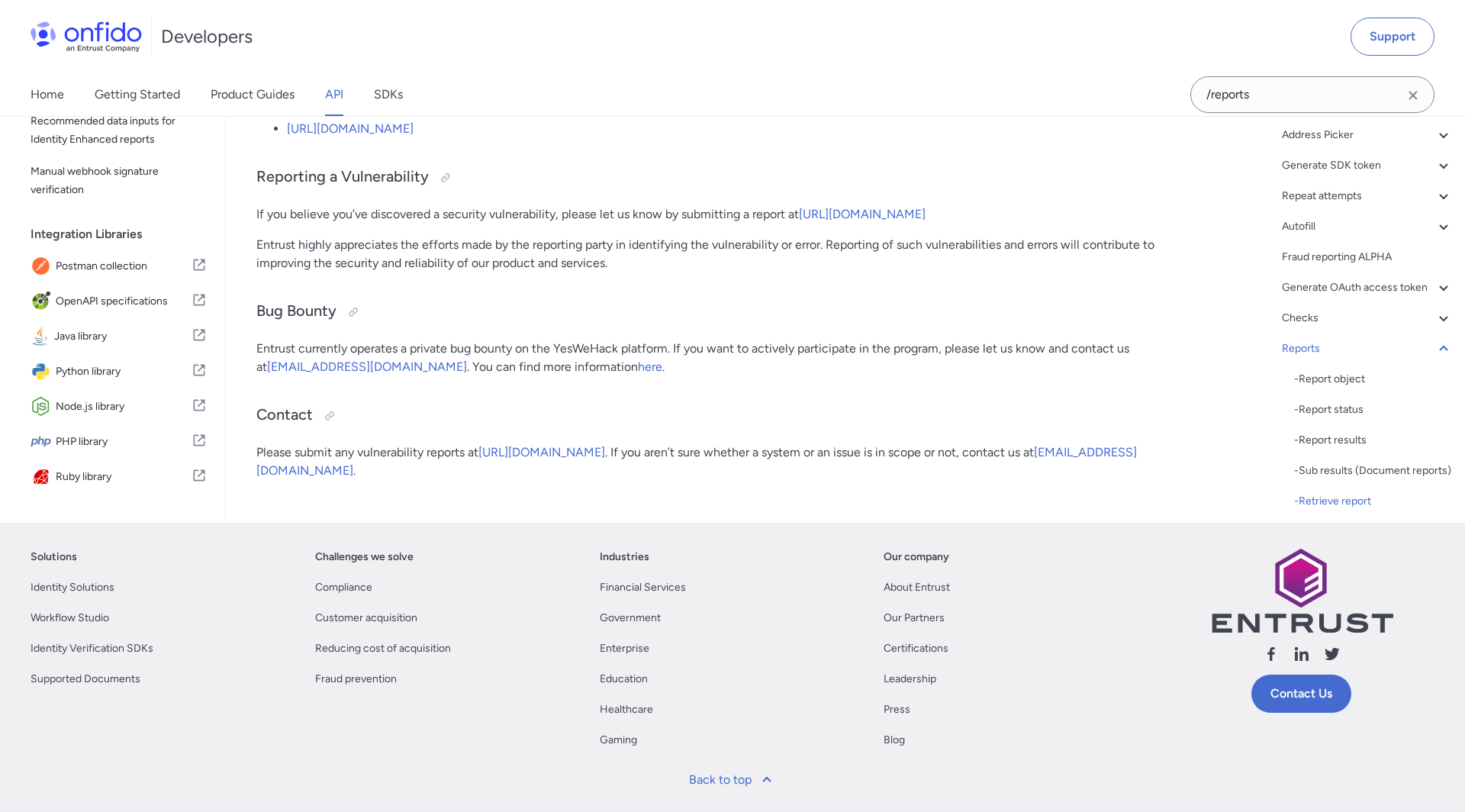
click at [1283, 326] on span "v2" at bounding box center [1351, 339] width 203 height 36
select select "2.0.0"
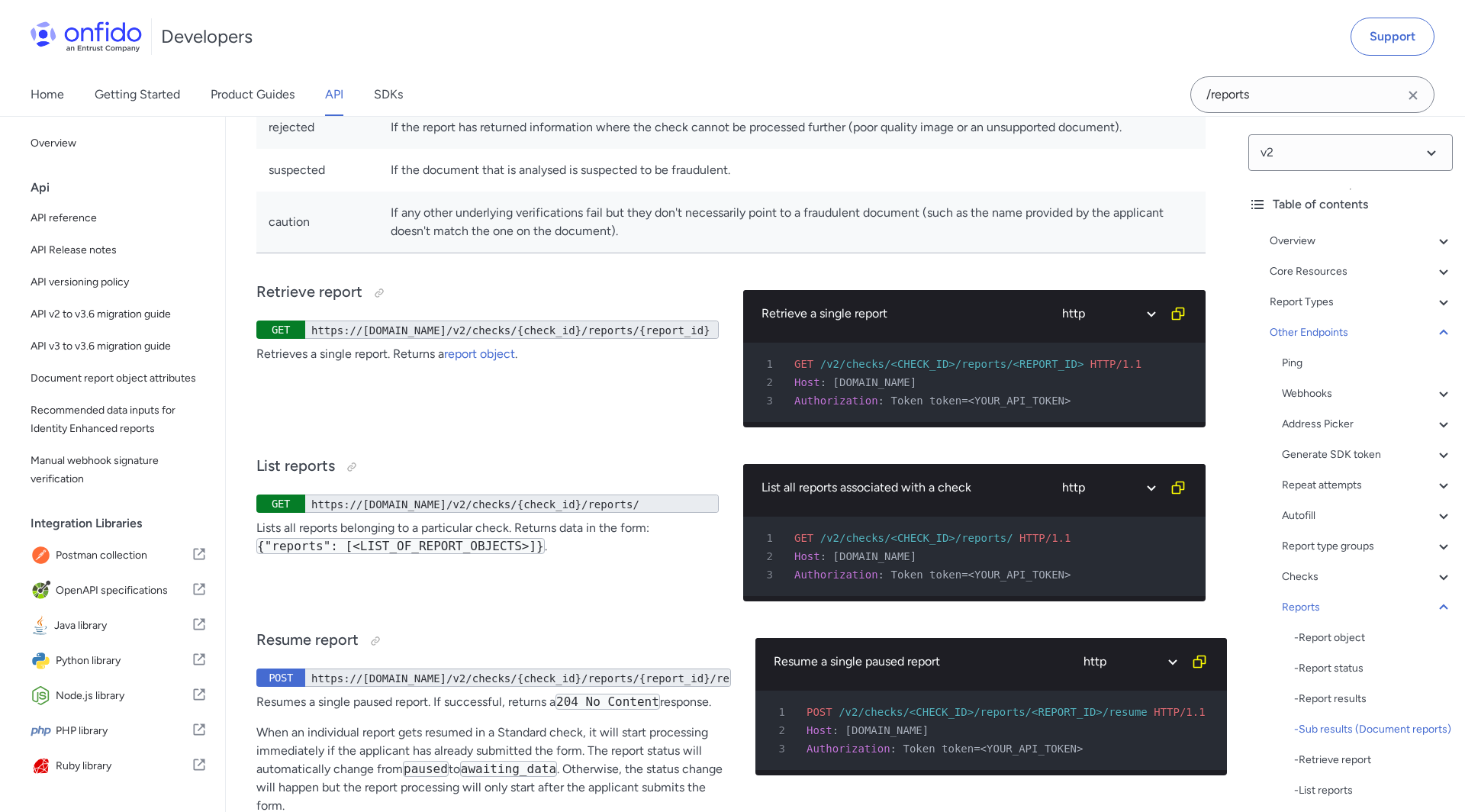
scroll to position [84738, 0]
